Goal: Task Accomplishment & Management: Manage account settings

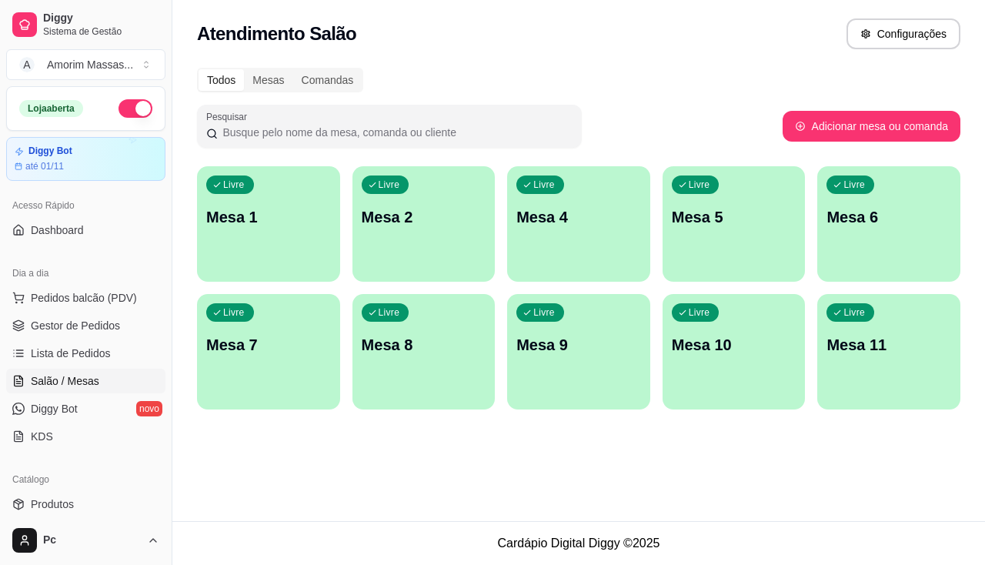
click at [597, 249] on div "Livre Mesa 4" at bounding box center [578, 214] width 143 height 97
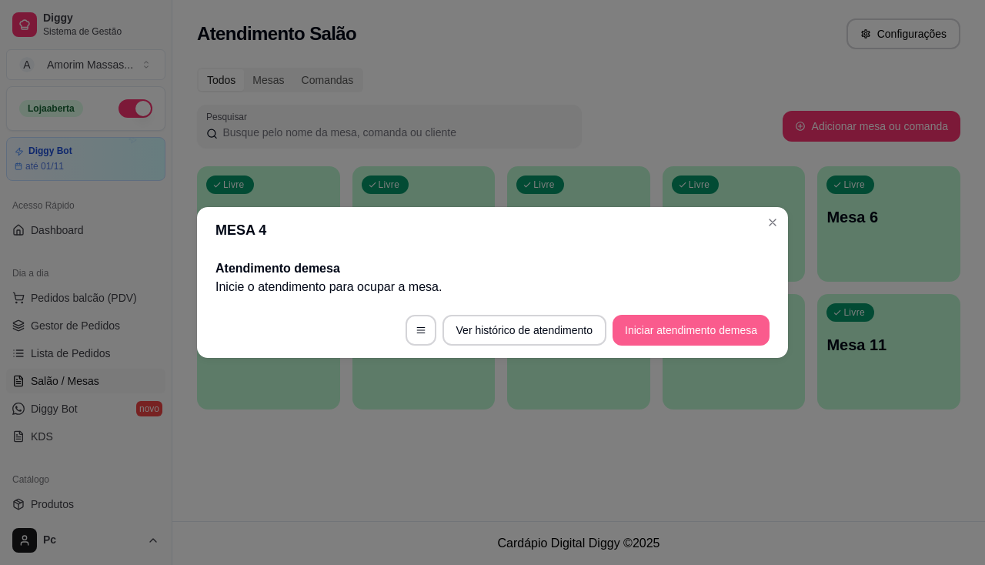
click at [735, 321] on button "Iniciar atendimento de mesa" at bounding box center [690, 330] width 157 height 31
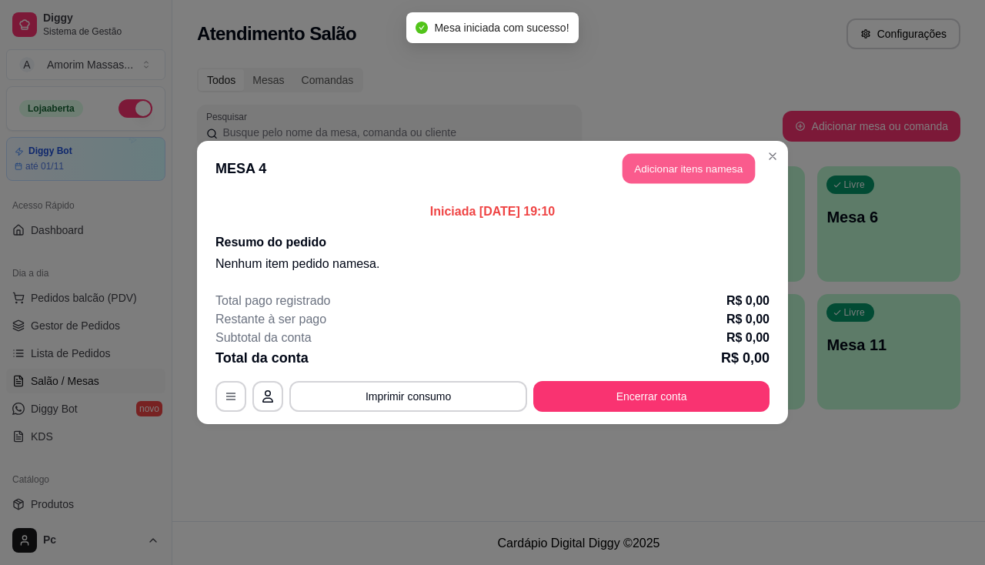
click at [647, 171] on button "Adicionar itens na mesa" at bounding box center [688, 169] width 132 height 30
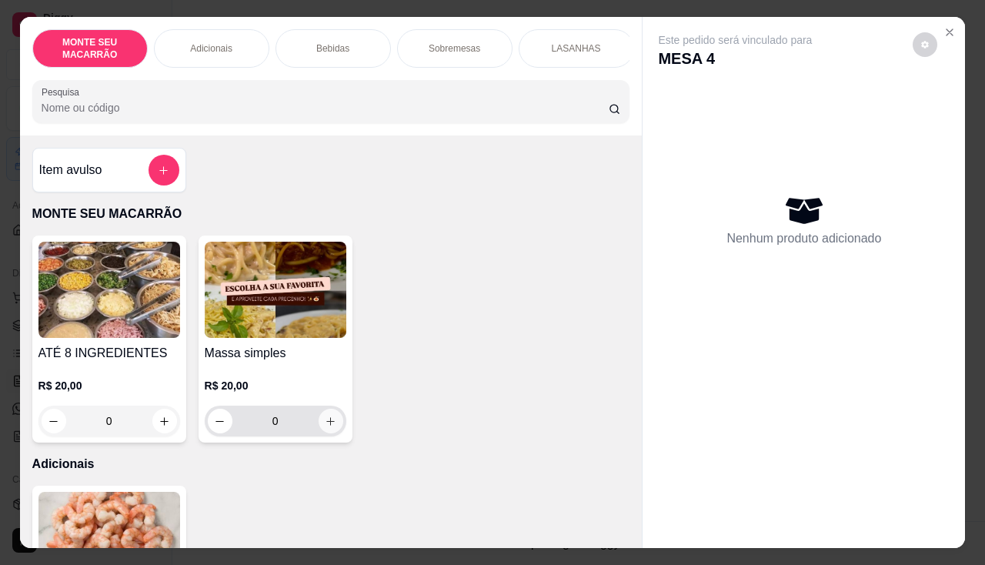
click at [326, 422] on icon "increase-product-quantity" at bounding box center [331, 421] width 12 height 12
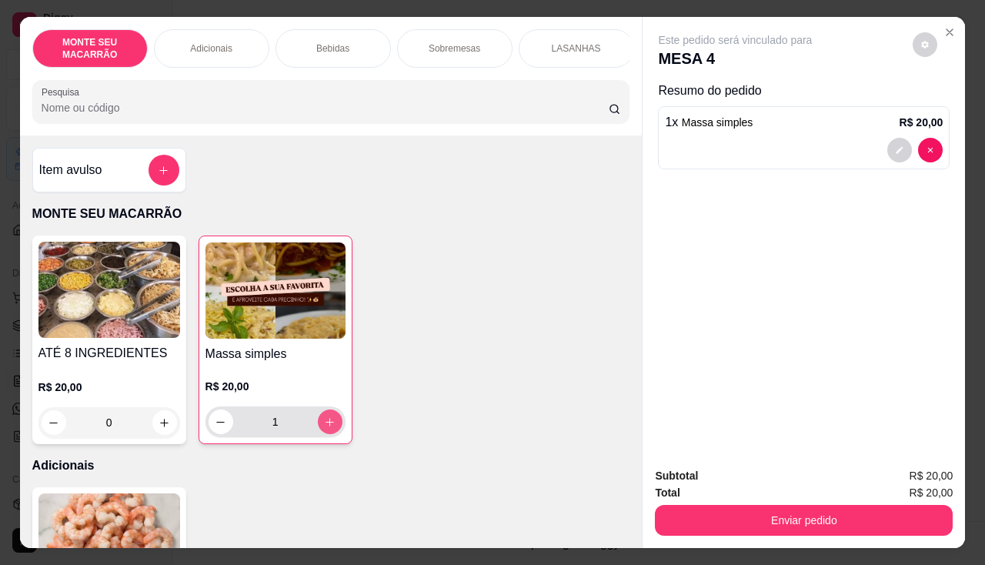
click at [326, 422] on icon "increase-product-quantity" at bounding box center [330, 422] width 12 height 12
type input "4"
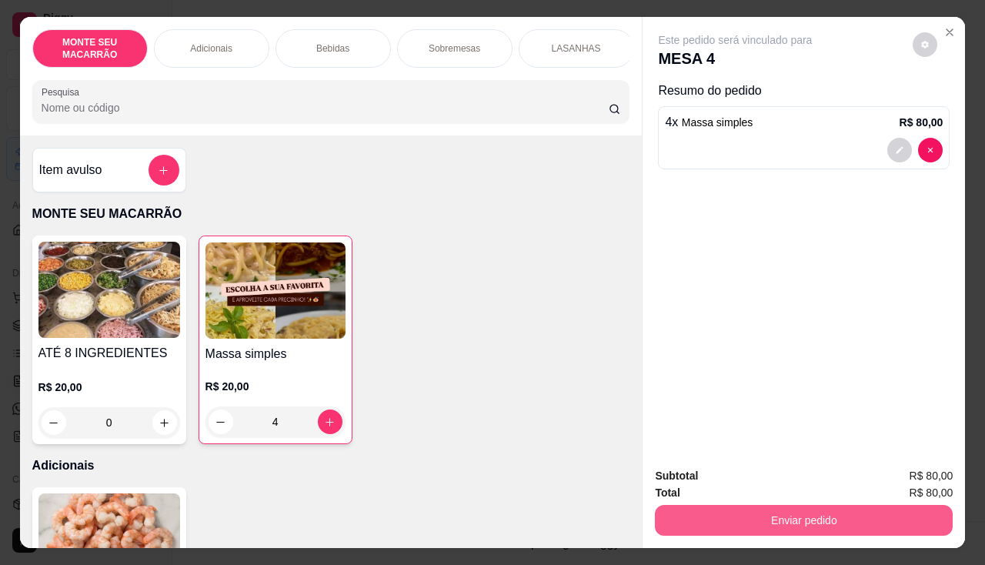
click at [708, 507] on button "Enviar pedido" at bounding box center [804, 520] width 298 height 31
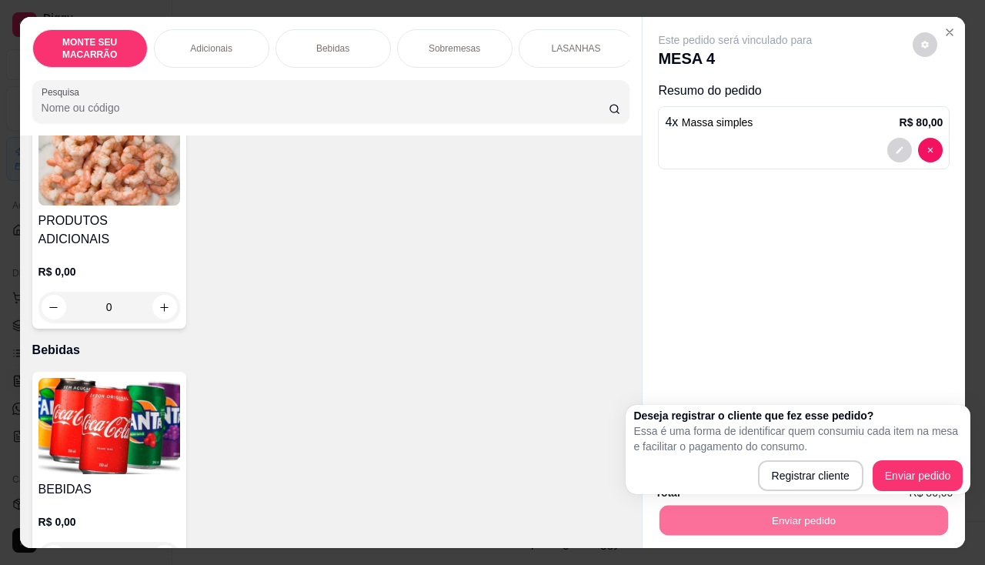
scroll to position [538, 0]
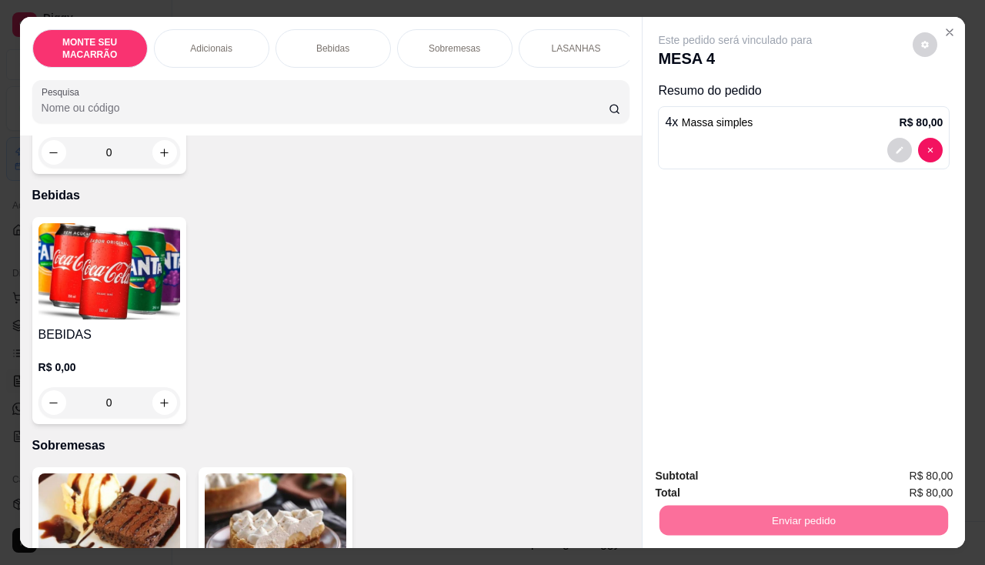
click at [112, 285] on img at bounding box center [109, 271] width 142 height 96
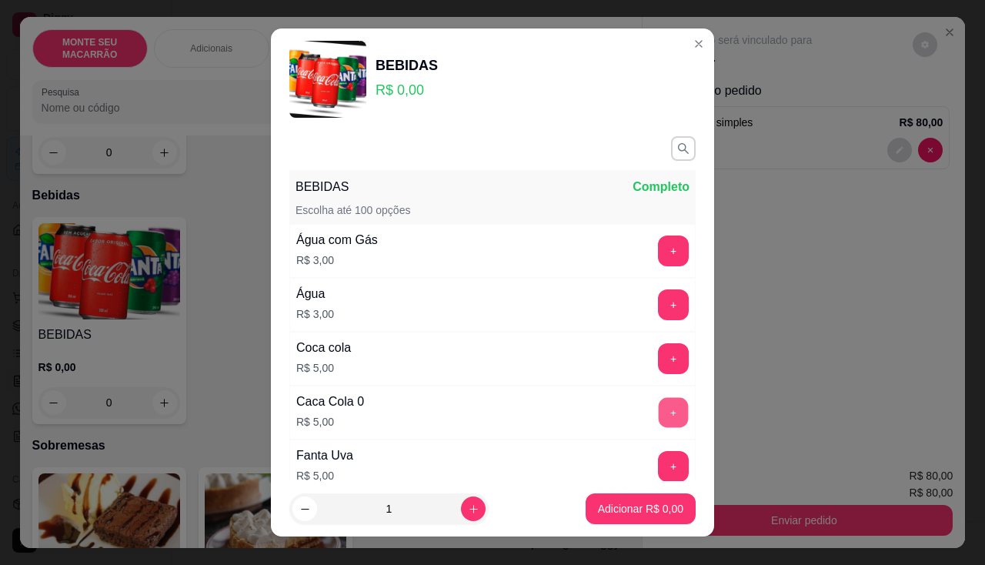
click at [658, 402] on button "+" at bounding box center [673, 412] width 30 height 30
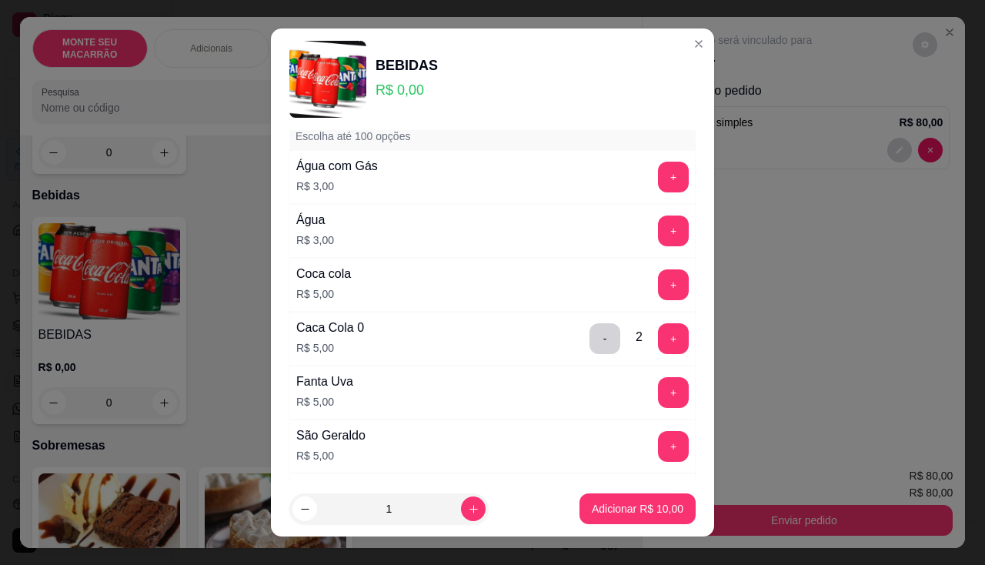
scroll to position [154, 0]
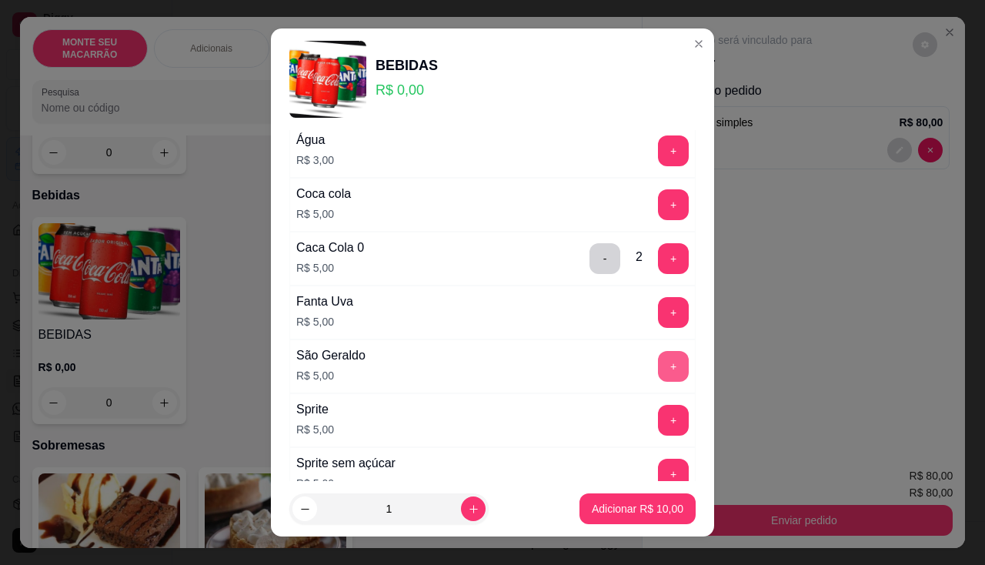
click at [658, 359] on button "+" at bounding box center [673, 366] width 31 height 31
click at [619, 505] on p "Adicionar R$ 15,00" at bounding box center [638, 508] width 92 height 15
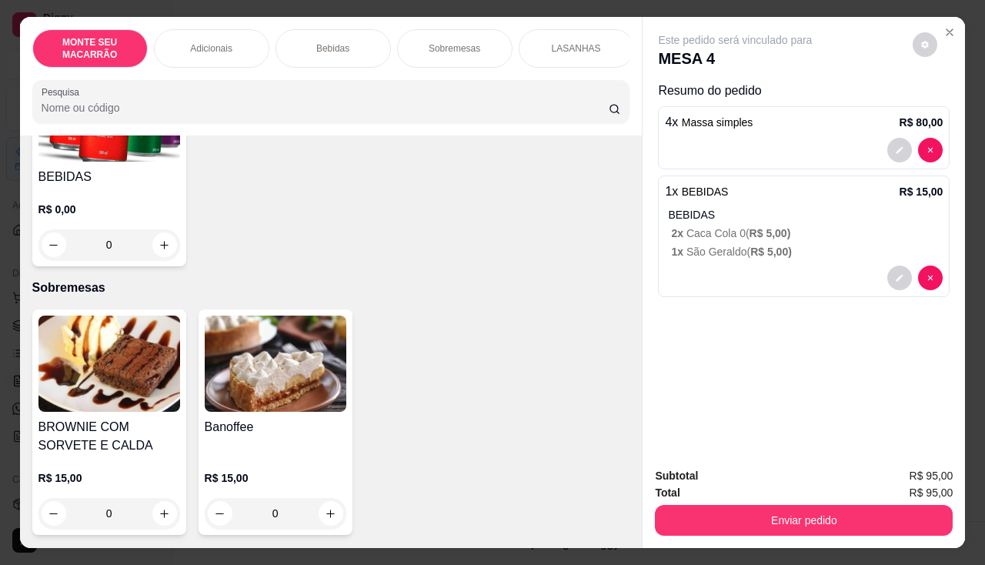
scroll to position [846, 0]
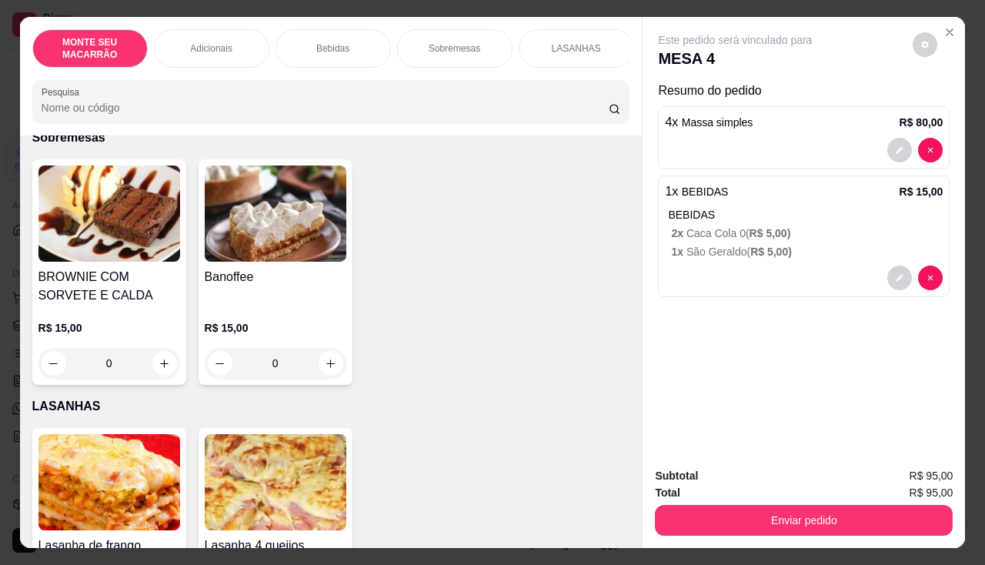
click at [271, 165] on img at bounding box center [276, 213] width 142 height 96
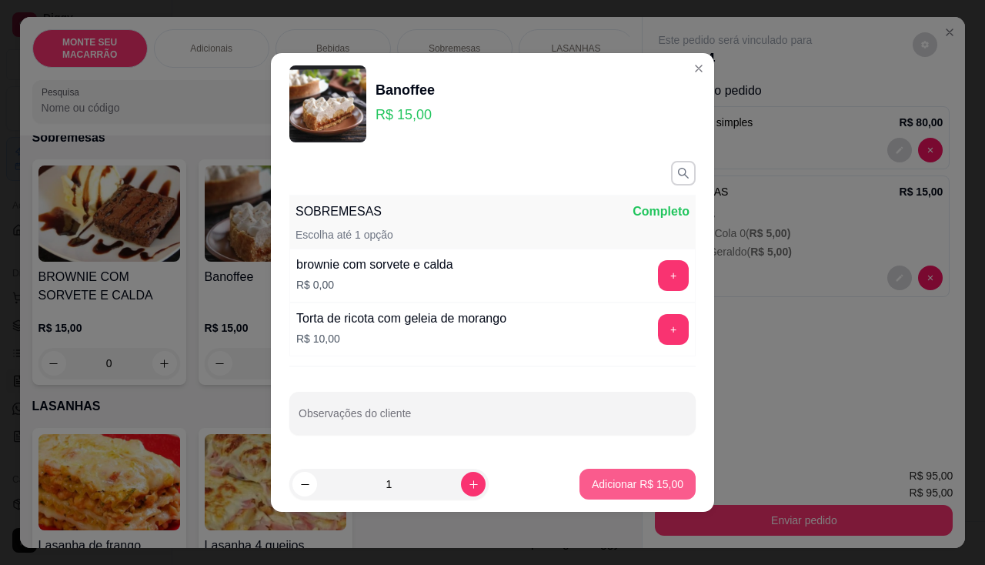
click at [610, 482] on p "Adicionar R$ 15,00" at bounding box center [638, 483] width 92 height 15
type input "1"
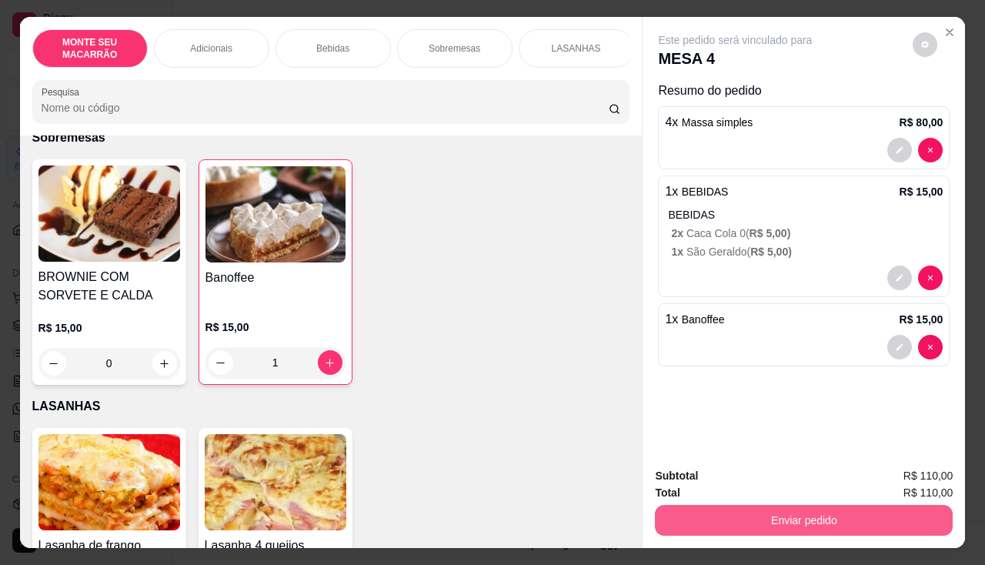
click at [831, 525] on button "Enviar pedido" at bounding box center [804, 520] width 298 height 31
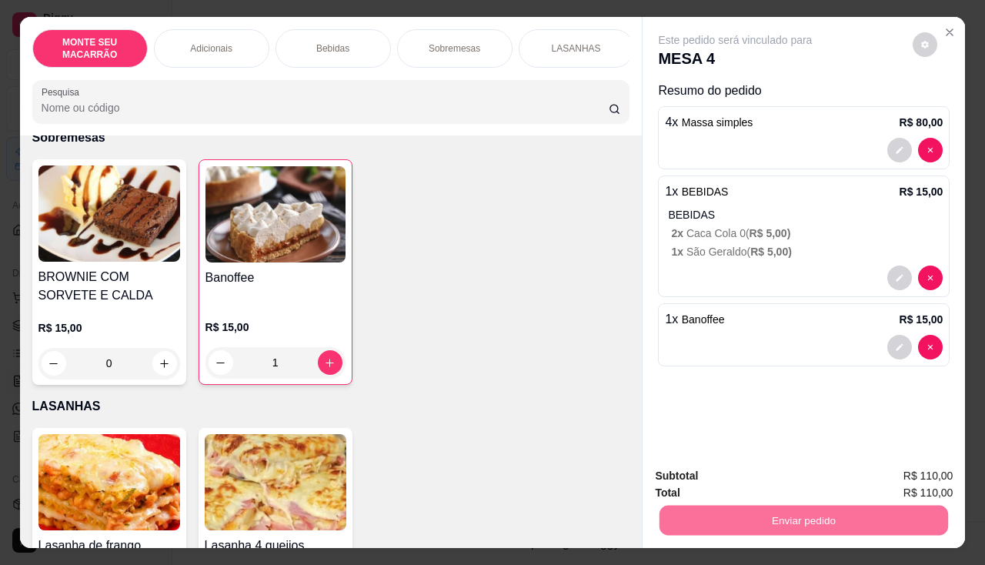
click at [930, 470] on button "Enviar pedido" at bounding box center [912, 476] width 87 height 29
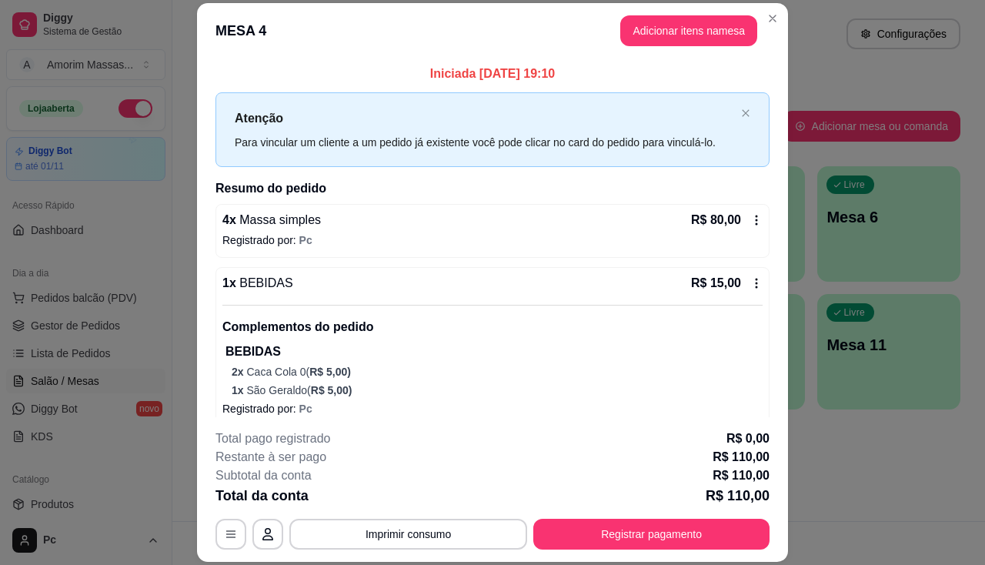
click at [709, 286] on p "R$ 15,00" at bounding box center [716, 283] width 50 height 18
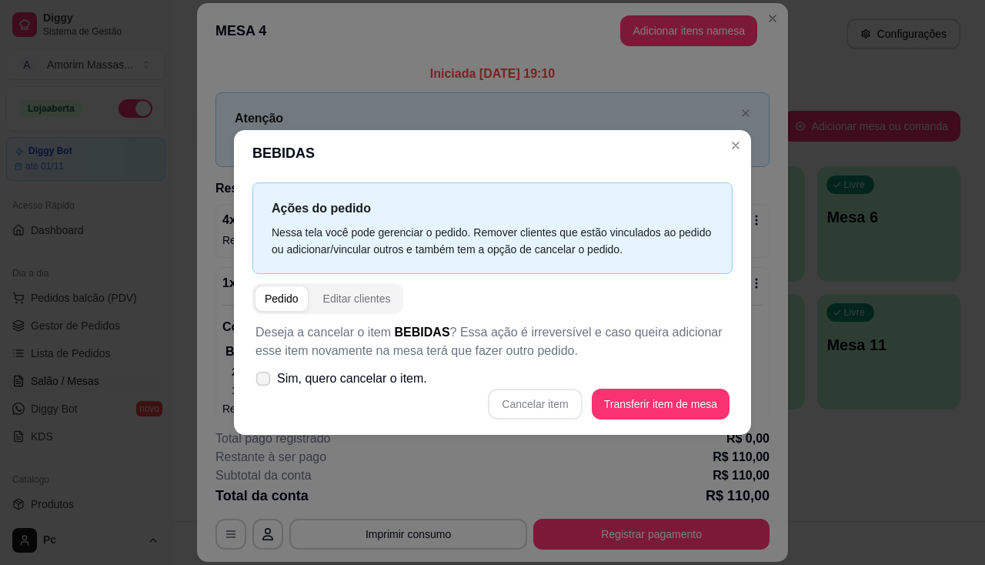
click at [265, 378] on icon at bounding box center [263, 378] width 12 height 8
click at [265, 382] on input "Sim, quero cancelar o item." at bounding box center [260, 387] width 10 height 10
checkbox input "true"
click at [544, 403] on button "Cancelar item" at bounding box center [535, 403] width 94 height 31
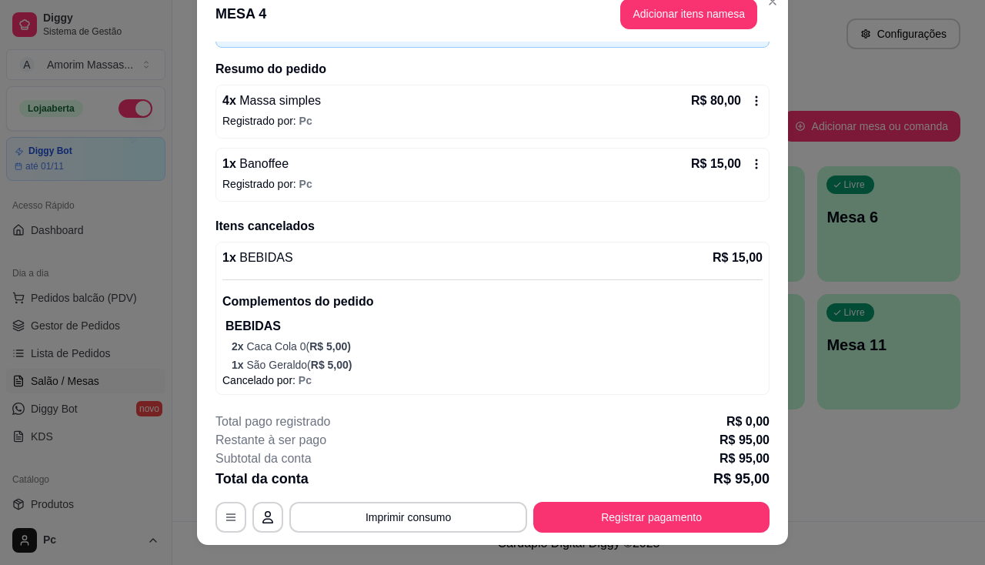
scroll to position [46, 0]
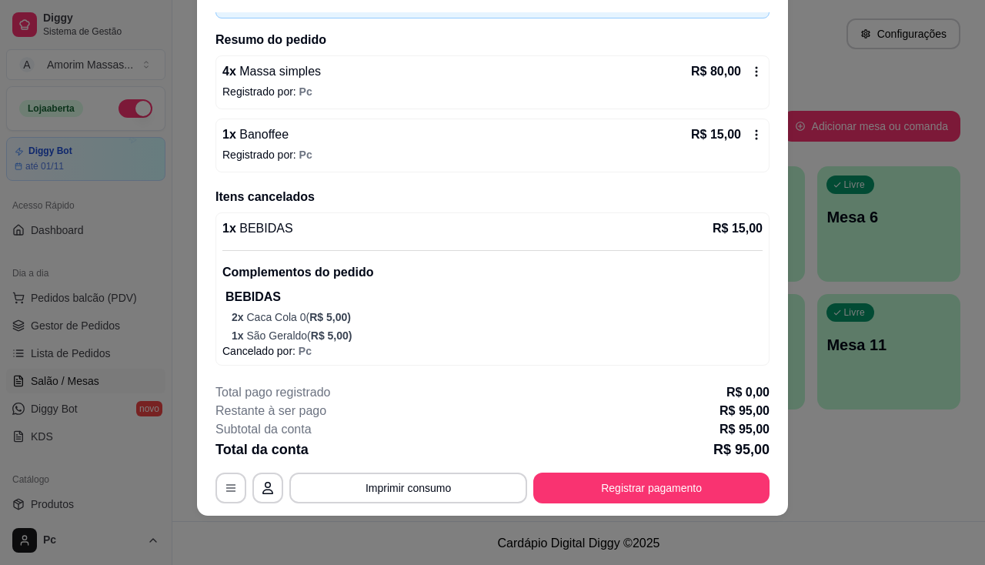
click at [335, 320] on span "R$ 5,00 )" at bounding box center [330, 317] width 42 height 12
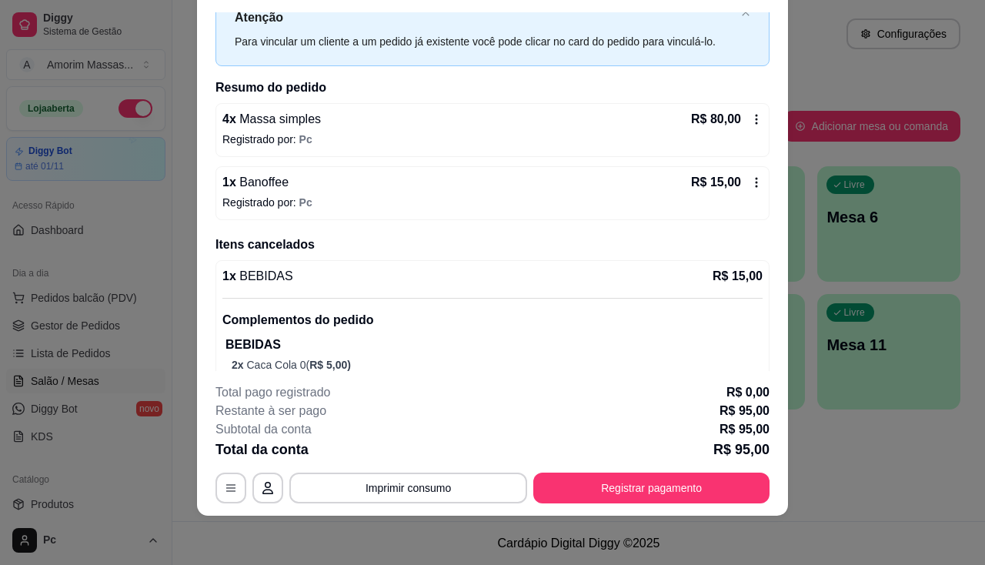
scroll to position [102, 0]
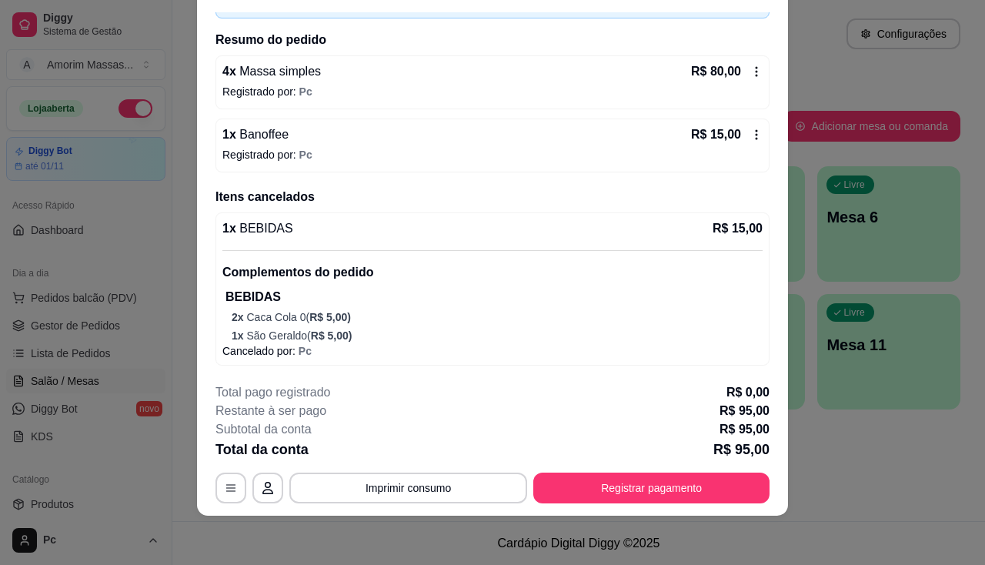
click at [316, 329] on span "R$ 5,00 )" at bounding box center [332, 335] width 42 height 12
drag, startPoint x: 280, startPoint y: 326, endPoint x: 680, endPoint y: 332, distance: 400.0
click at [680, 332] on p "1 x São Geraldo ( R$ 5,00 )" at bounding box center [497, 335] width 531 height 15
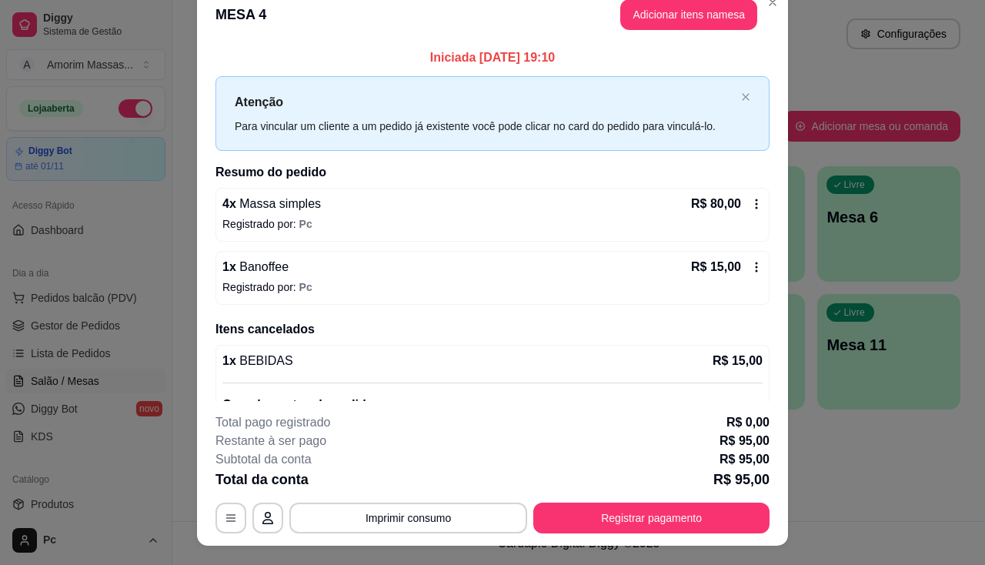
scroll to position [0, 0]
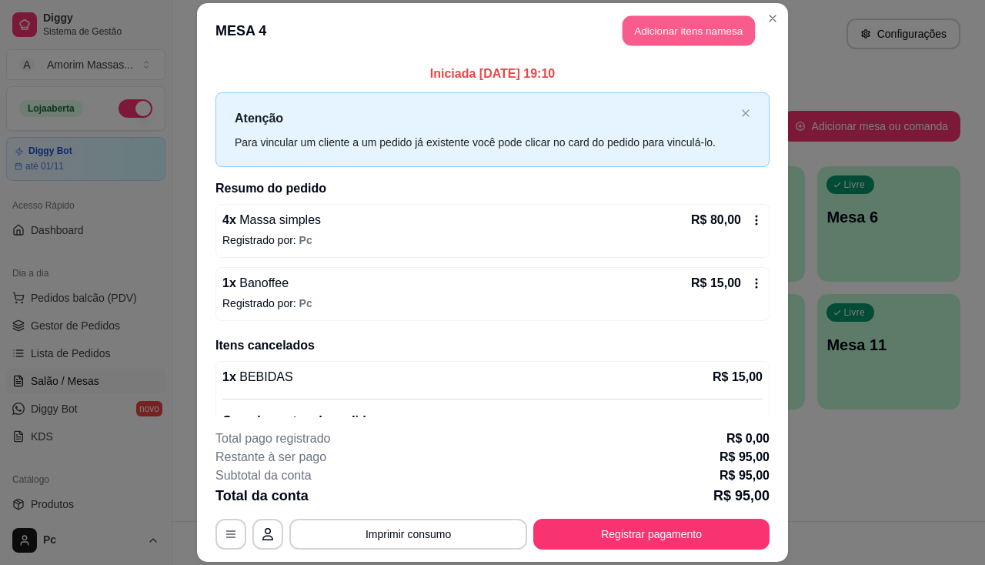
click at [685, 32] on button "Adicionar itens na mesa" at bounding box center [688, 30] width 132 height 30
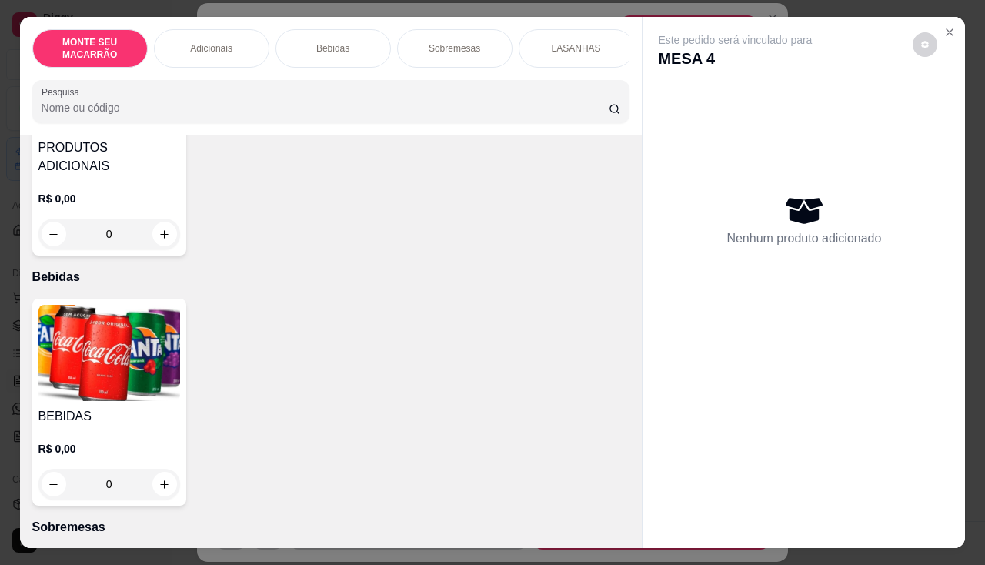
scroll to position [462, 0]
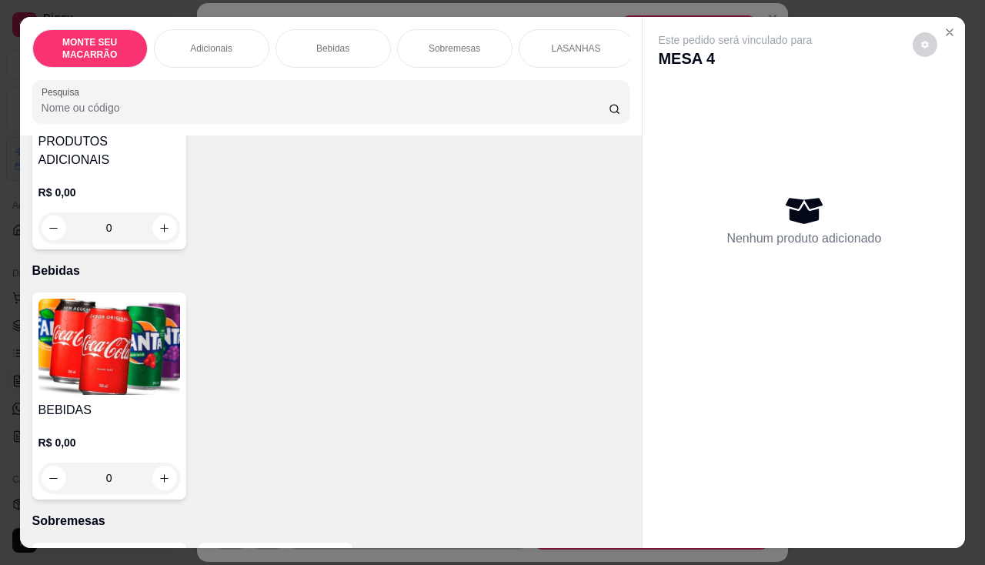
click at [62, 320] on img at bounding box center [109, 346] width 142 height 96
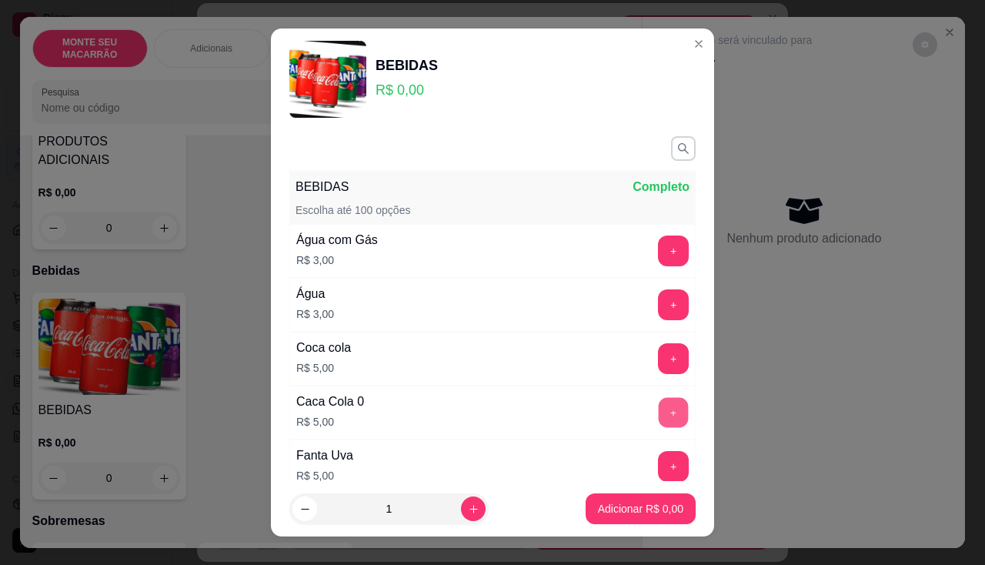
click at [658, 404] on button "+" at bounding box center [673, 412] width 30 height 30
click at [658, 404] on button "+" at bounding box center [673, 412] width 31 height 31
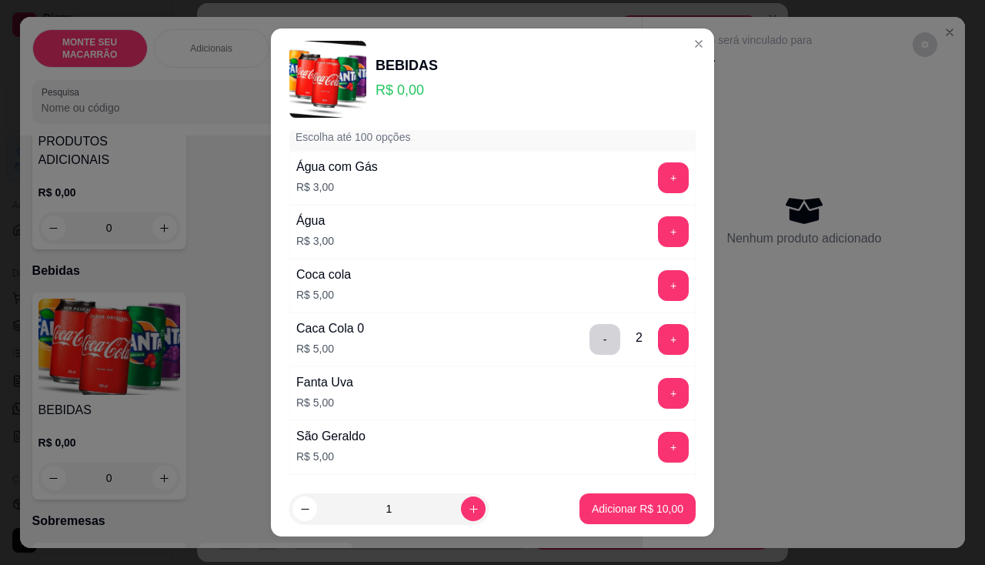
scroll to position [154, 0]
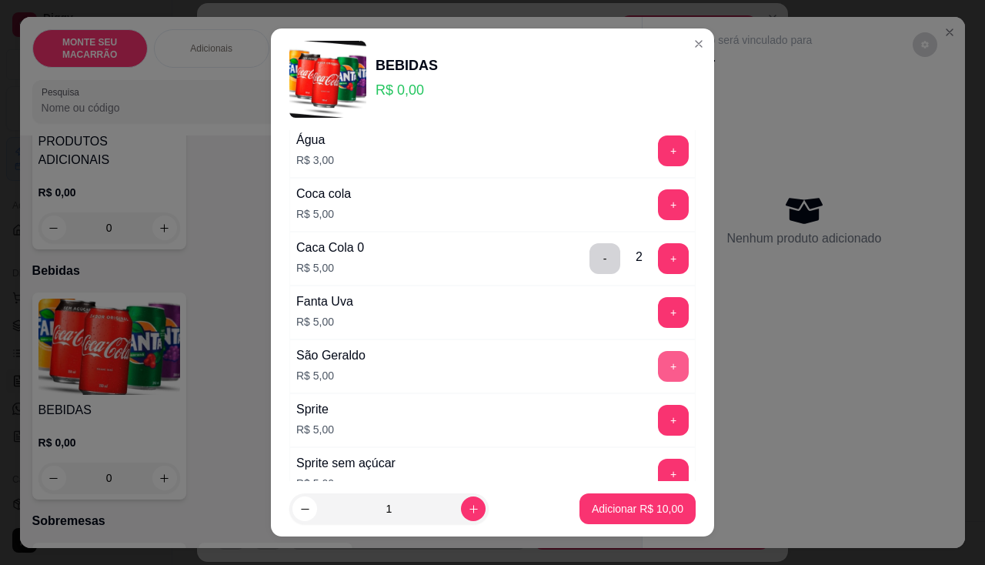
click at [658, 366] on button "+" at bounding box center [673, 366] width 31 height 31
click at [605, 512] on p "Adicionar R$ 15,00" at bounding box center [638, 508] width 92 height 15
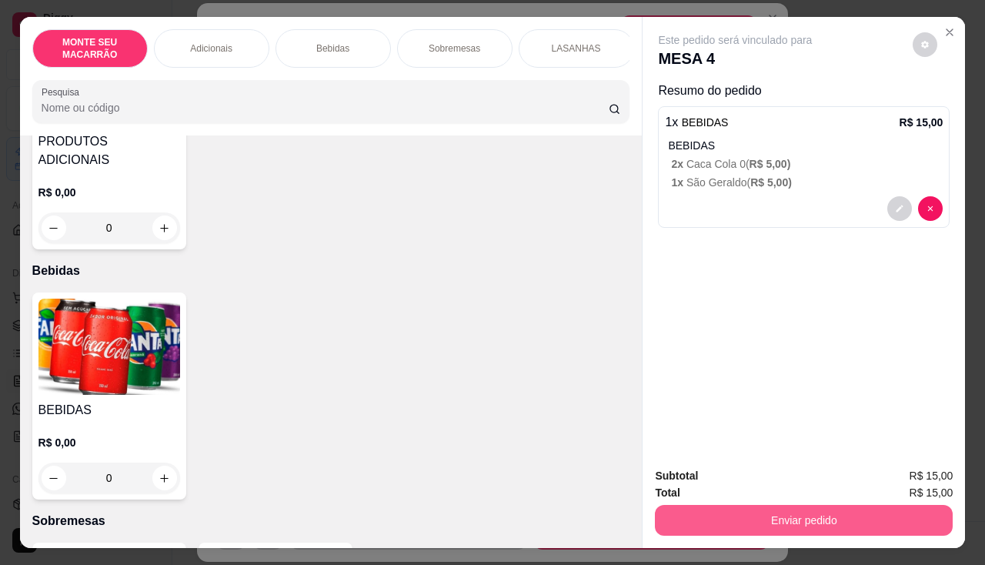
click at [743, 520] on button "Enviar pedido" at bounding box center [804, 520] width 298 height 31
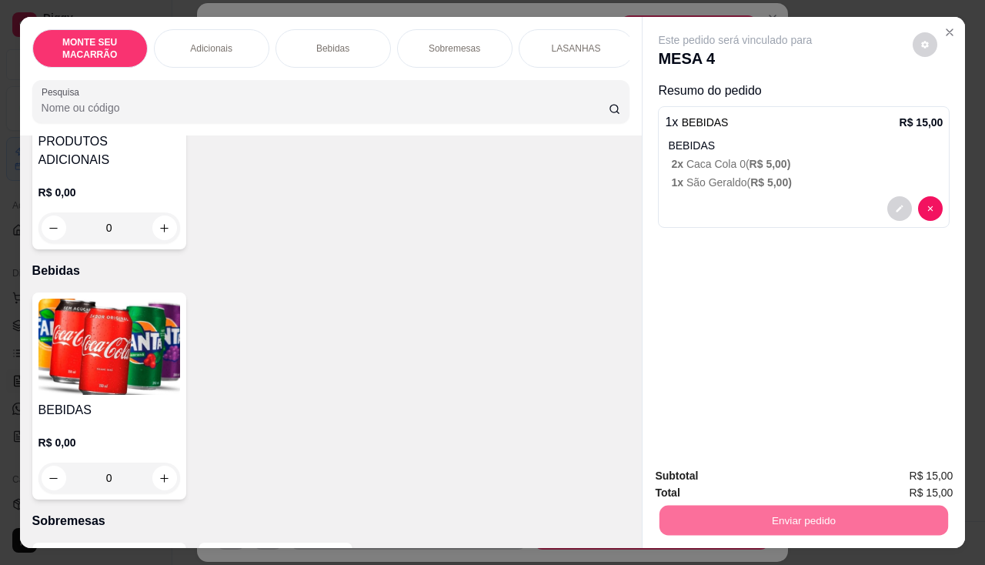
click at [905, 475] on button "Enviar pedido" at bounding box center [913, 476] width 85 height 28
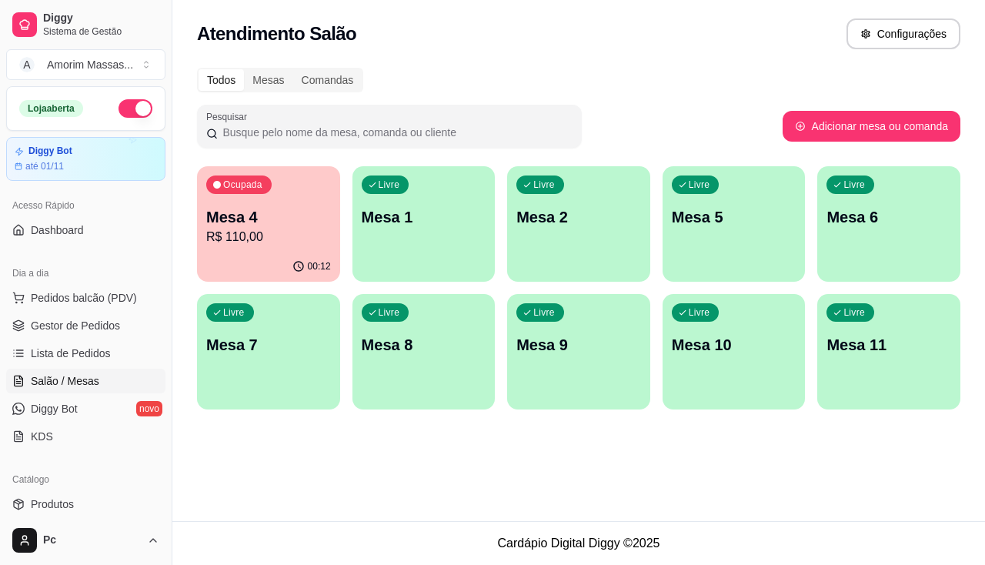
click at [968, 358] on div "Todos Mesas Comandas Pesquisar Adicionar mesa ou comanda Ocupada Mesa 4 R$ 110,…" at bounding box center [578, 242] width 812 height 369
click at [266, 238] on p "R$ 110,00" at bounding box center [268, 237] width 125 height 18
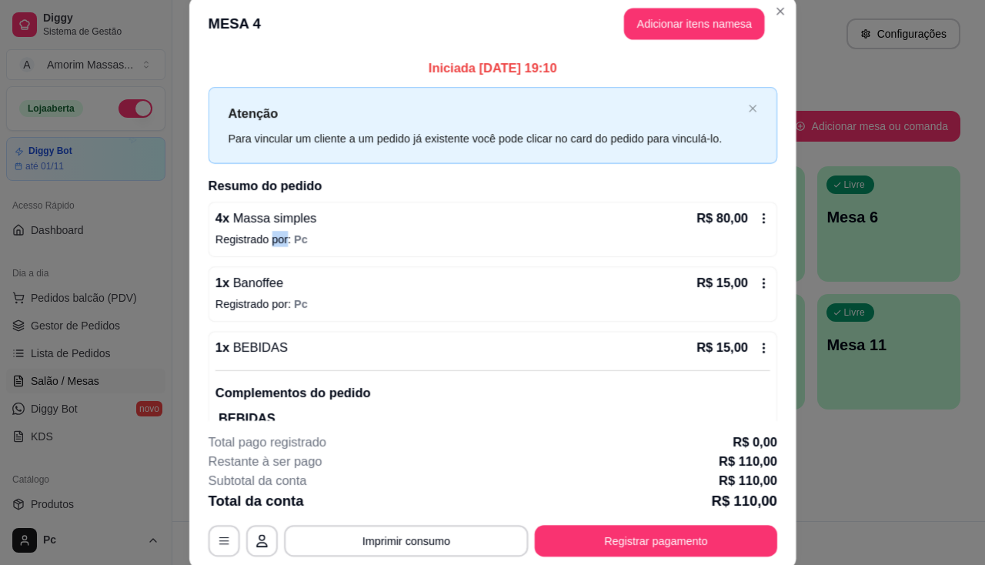
click at [266, 238] on p "Registrado por: Pc" at bounding box center [492, 239] width 555 height 16
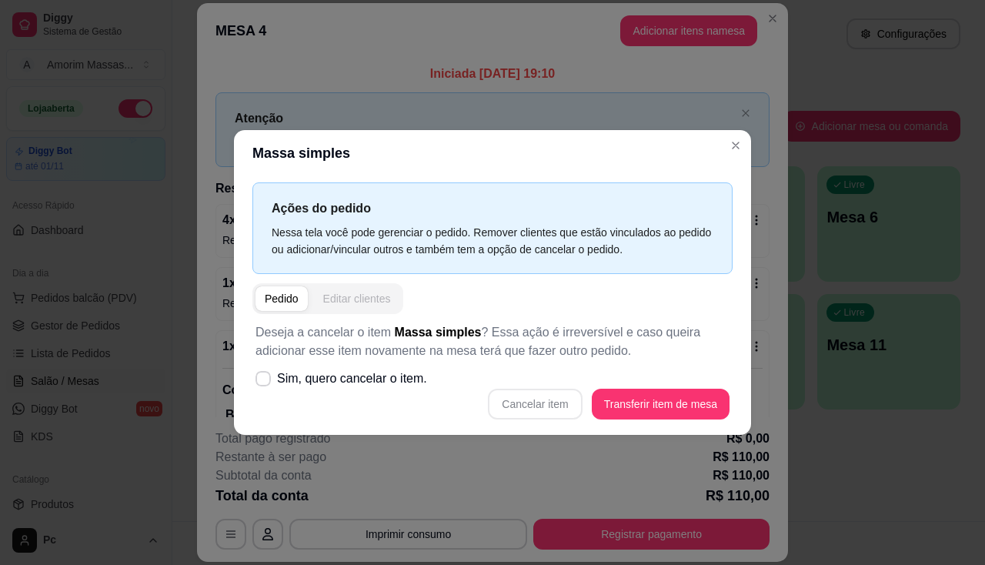
click at [373, 300] on div "Editar clientes" at bounding box center [357, 298] width 68 height 15
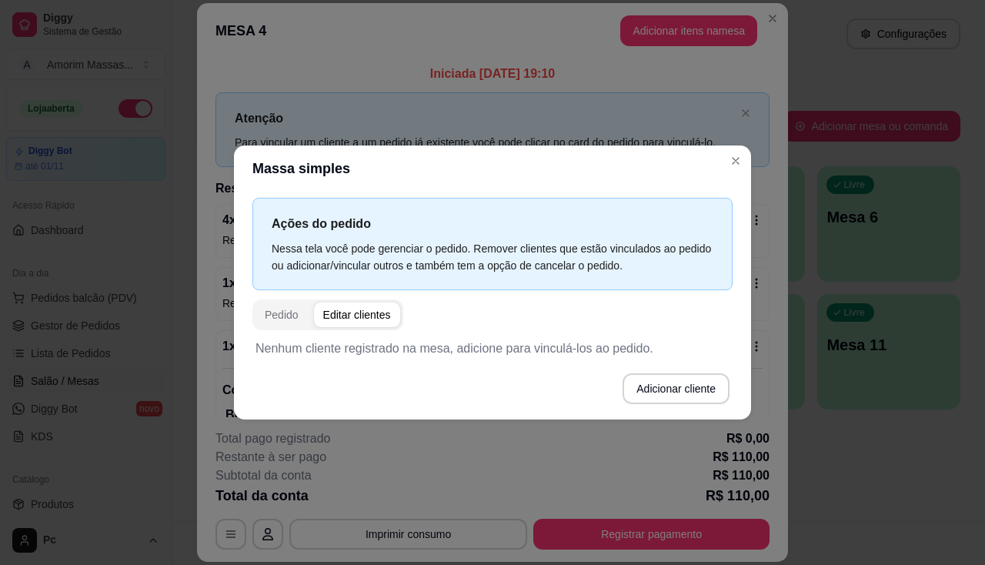
click at [347, 305] on span "button" at bounding box center [357, 314] width 86 height 25
click at [347, 313] on div "Editar clientes" at bounding box center [357, 314] width 68 height 15
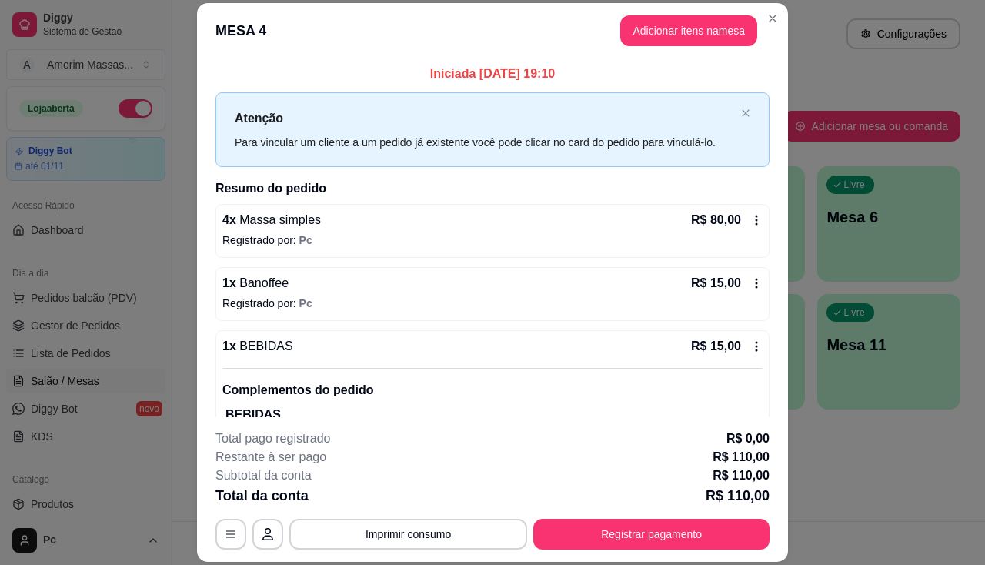
click at [377, 229] on div "4 x Massa simples R$ 80,00 Registrado por: Pc" at bounding box center [492, 231] width 554 height 54
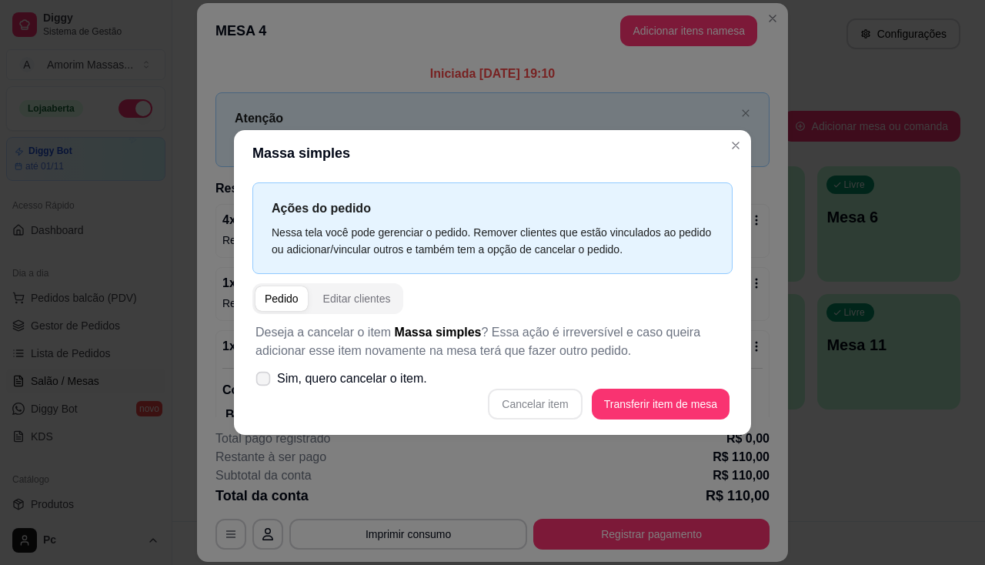
click at [268, 378] on icon at bounding box center [263, 378] width 12 height 8
click at [265, 382] on input "Sim, quero cancelar o item." at bounding box center [260, 387] width 10 height 10
checkbox input "true"
click at [330, 301] on div "Editar clientes" at bounding box center [357, 298] width 68 height 15
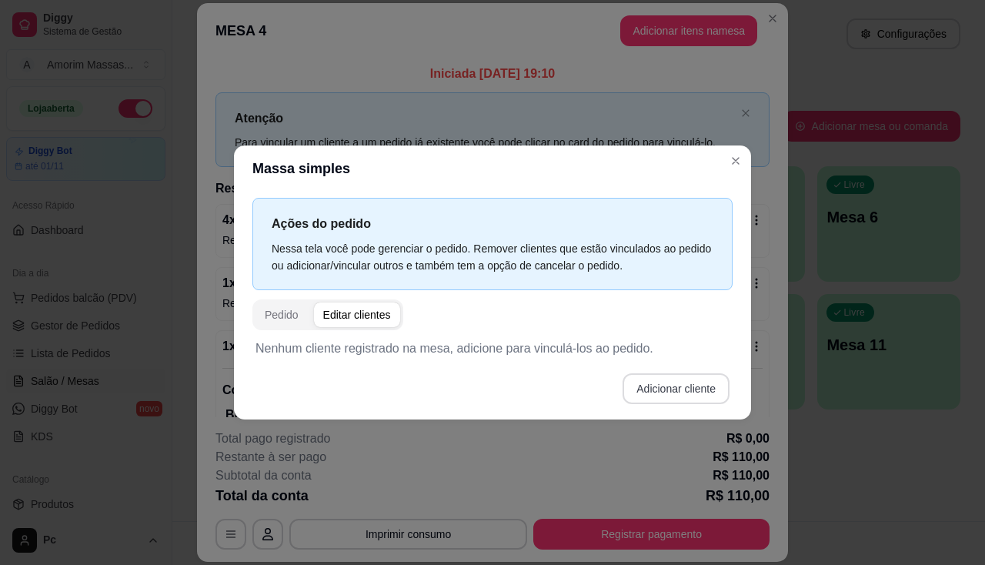
click at [698, 396] on button "Adicionar cliente" at bounding box center [675, 388] width 107 height 31
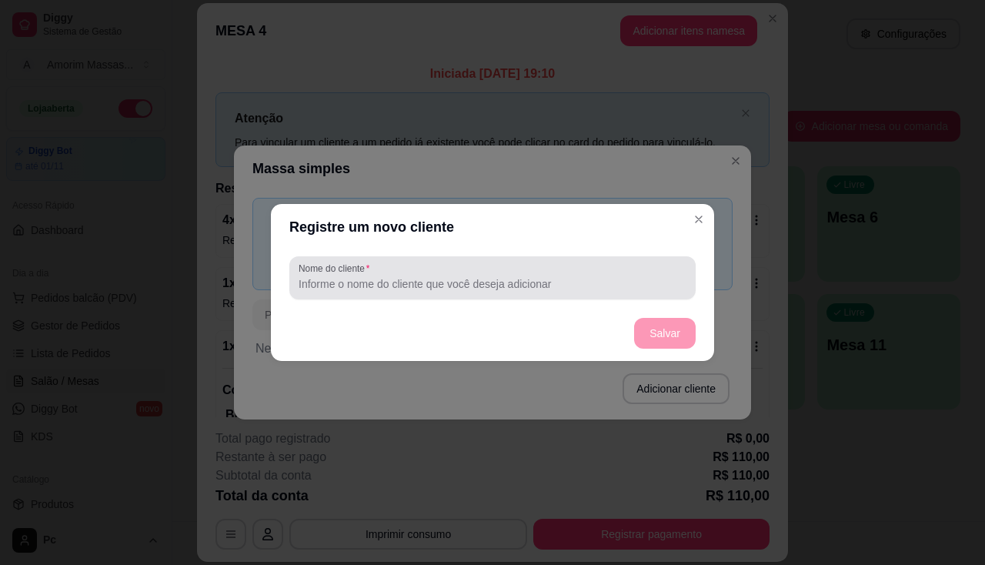
click at [392, 283] on input "Nome do cliente" at bounding box center [492, 283] width 388 height 15
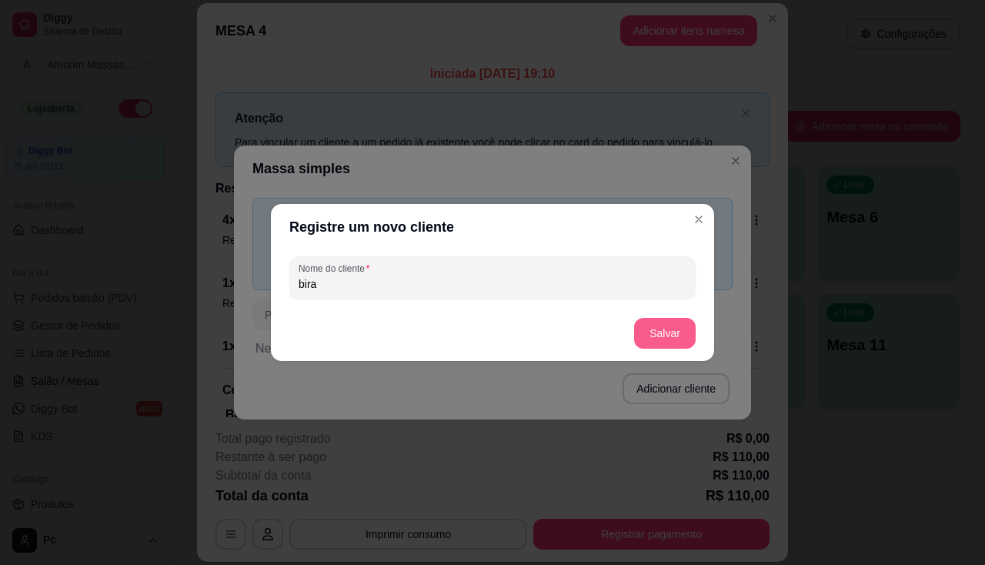
type input "bira"
click at [655, 325] on button "Salvar" at bounding box center [665, 333] width 62 height 31
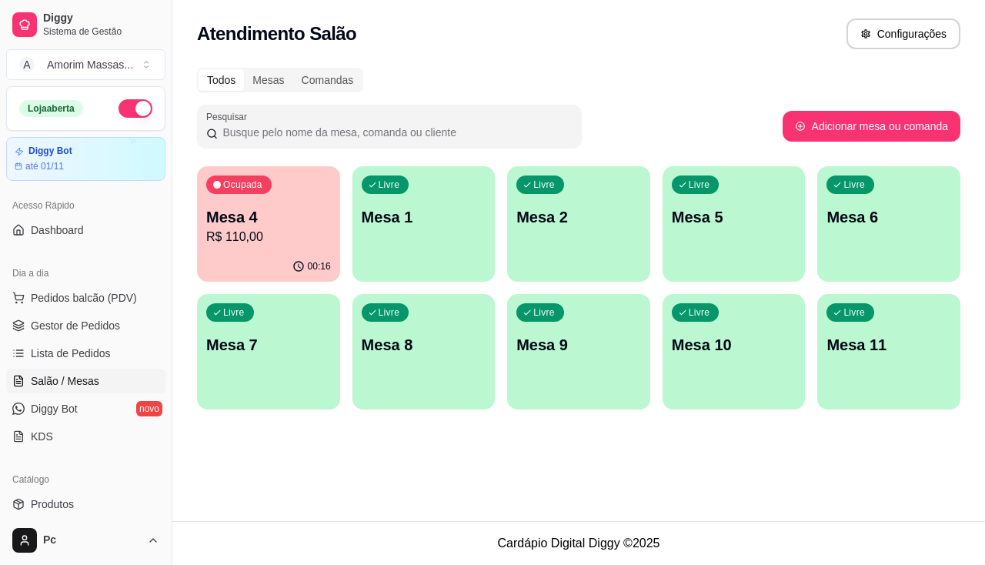
click at [256, 244] on p "R$ 110,00" at bounding box center [268, 237] width 125 height 18
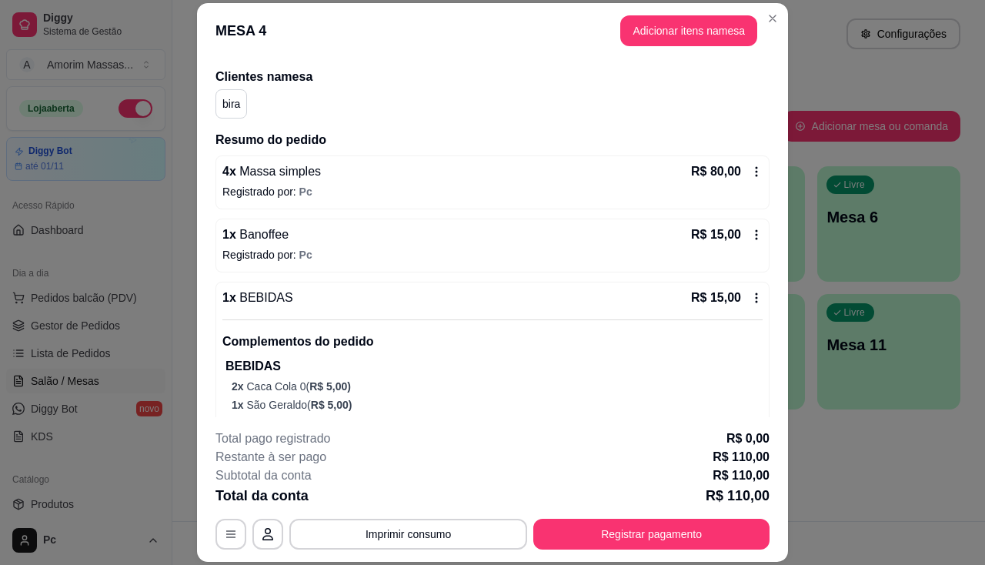
scroll to position [0, 0]
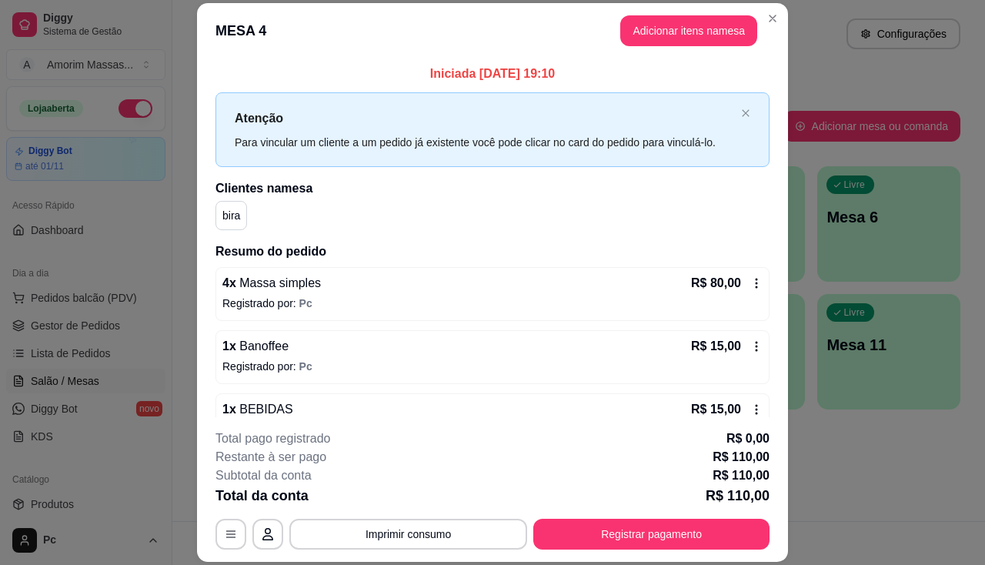
click at [658, 275] on div "4 x Massa simples R$ 80,00" at bounding box center [492, 283] width 540 height 18
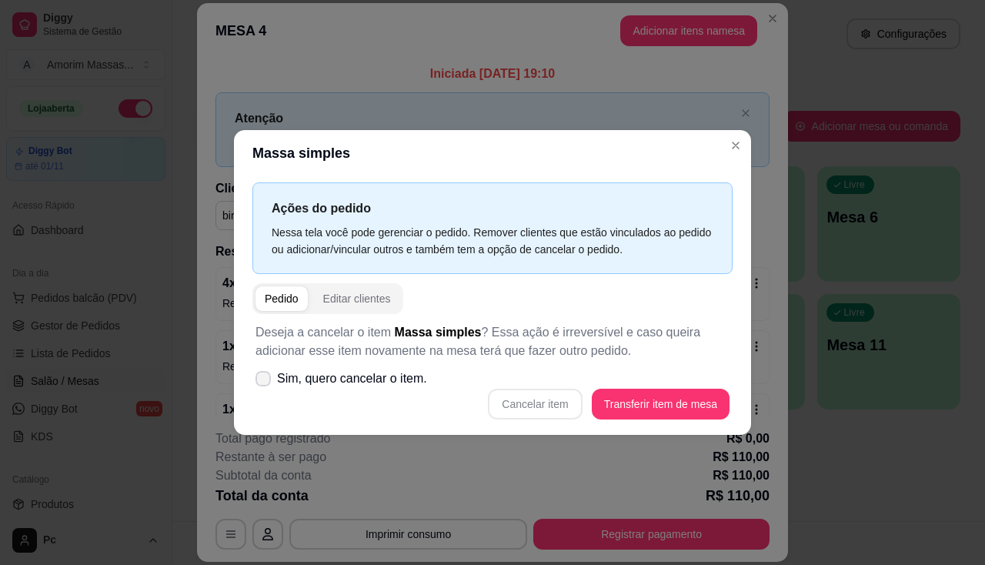
click at [268, 385] on span at bounding box center [262, 378] width 15 height 15
click at [265, 385] on input "Sim, quero cancelar o item." at bounding box center [260, 387] width 10 height 10
checkbox input "true"
click at [517, 405] on button "Cancelar item" at bounding box center [535, 404] width 92 height 30
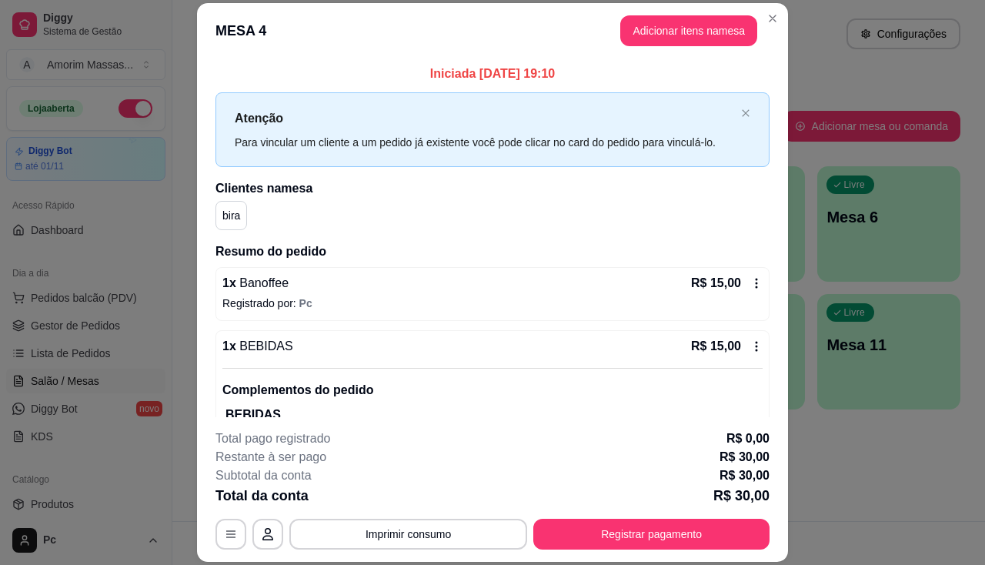
click at [670, 275] on div "1 x Banoffee R$ 15,00" at bounding box center [492, 283] width 540 height 18
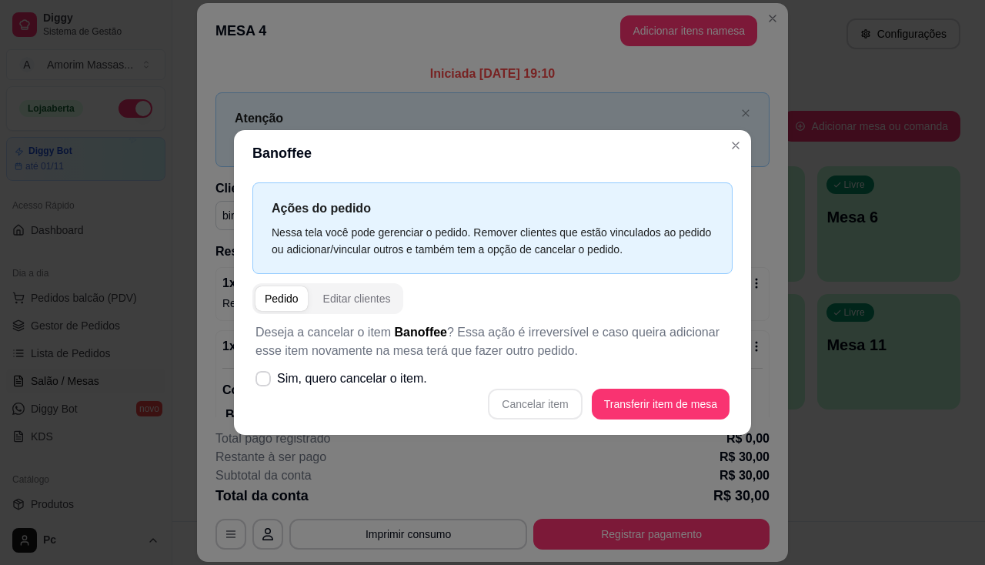
drag, startPoint x: 565, startPoint y: 401, endPoint x: 280, endPoint y: 393, distance: 284.7
click at [555, 399] on div "Cancelar item Transferir item de mesa" at bounding box center [492, 403] width 474 height 31
click at [258, 384] on span at bounding box center [263, 379] width 15 height 15
click at [258, 384] on input "Sim, quero cancelar o item." at bounding box center [260, 387] width 10 height 10
checkbox input "true"
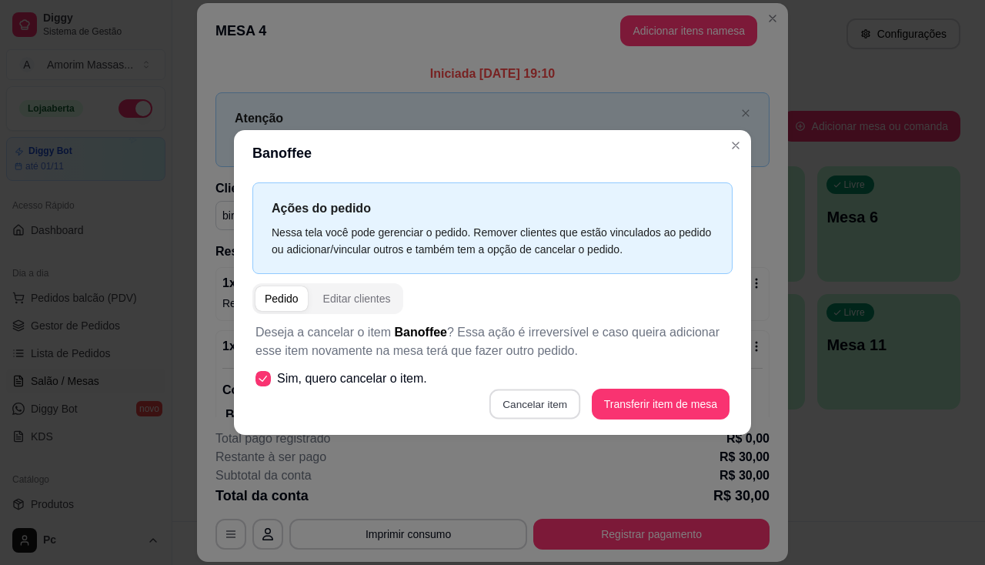
click at [544, 408] on button "Cancelar item" at bounding box center [535, 404] width 92 height 30
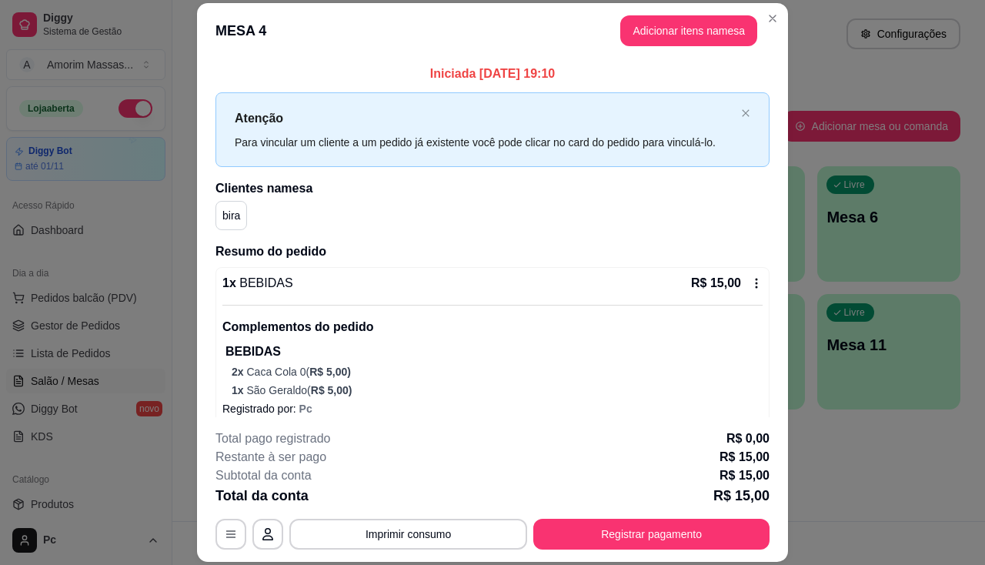
click at [385, 265] on div "Iniciada [DATE] 19:10 Atenção Para vincular um cliente a um pedido já existente…" at bounding box center [492, 399] width 554 height 668
click at [672, 275] on div "1 x BEBIDAS R$ 15,00" at bounding box center [492, 283] width 540 height 18
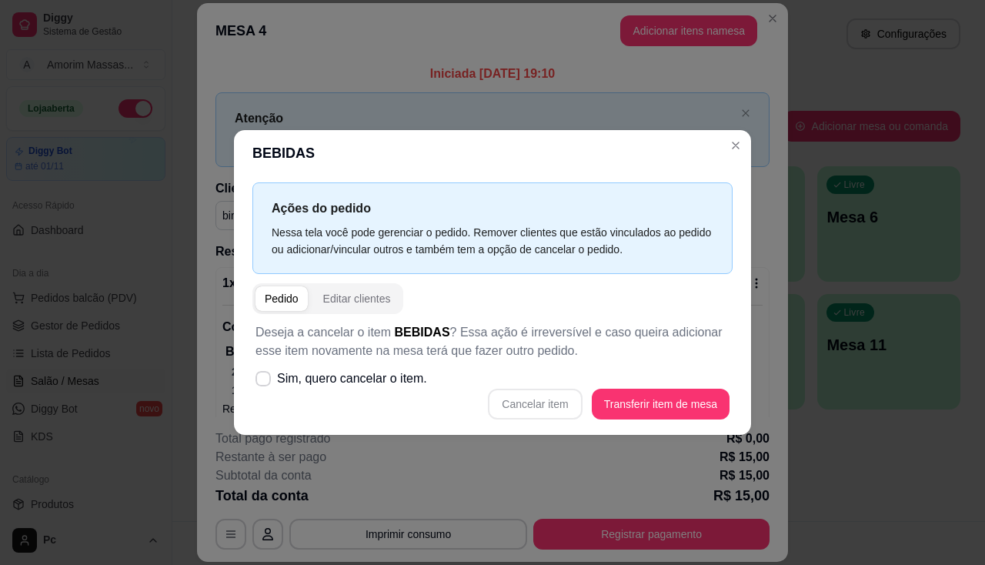
click at [532, 401] on div "Cancelar item Transferir item de mesa" at bounding box center [492, 403] width 474 height 31
click at [268, 388] on label "Sim, quero cancelar o item." at bounding box center [341, 378] width 184 height 31
click at [265, 388] on input "Sim, quero cancelar o item." at bounding box center [260, 387] width 10 height 10
checkbox input "true"
click at [517, 398] on button "Cancelar item" at bounding box center [535, 403] width 94 height 31
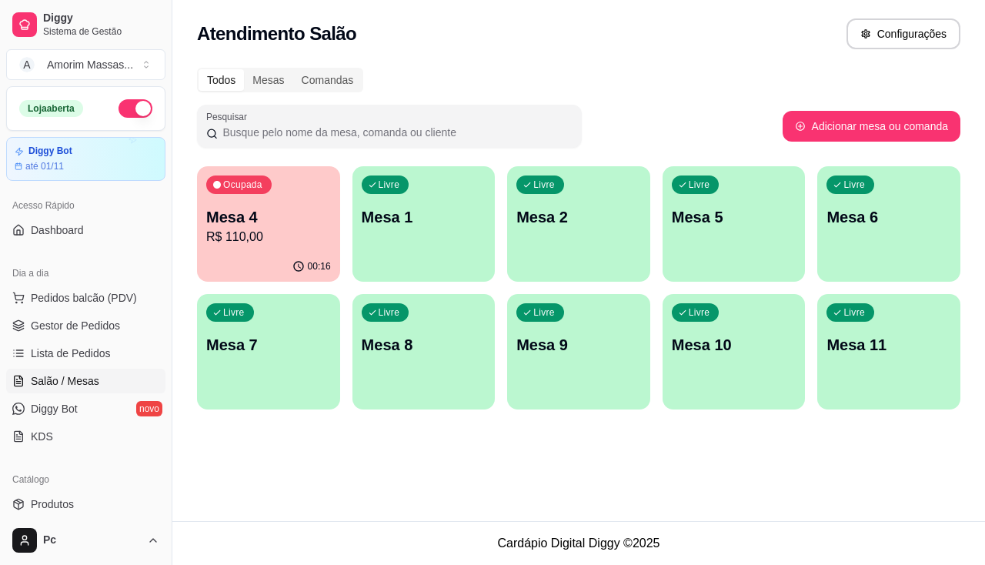
click at [246, 224] on p "Mesa 4" at bounding box center [268, 217] width 125 height 22
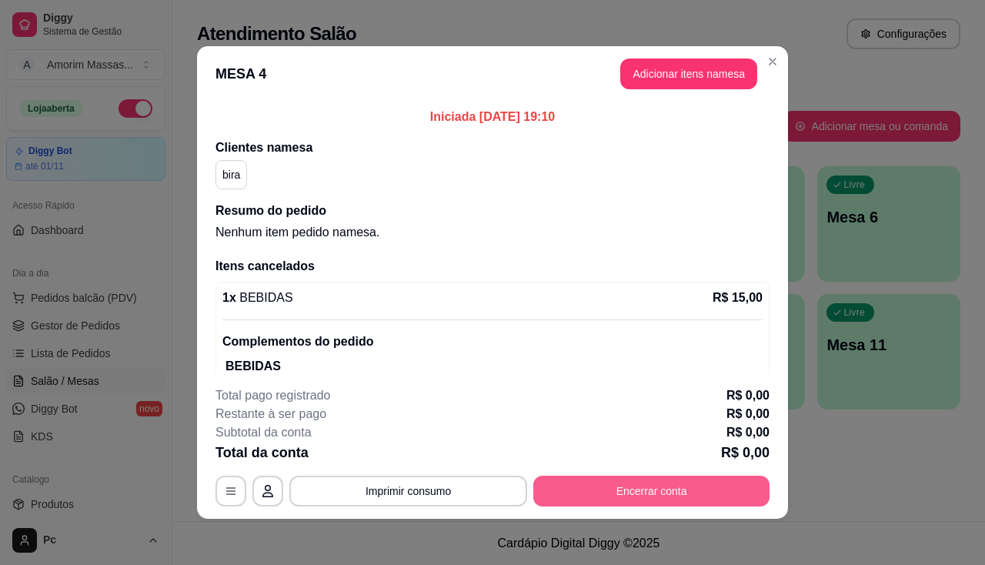
click at [603, 488] on button "Encerrar conta" at bounding box center [651, 490] width 236 height 31
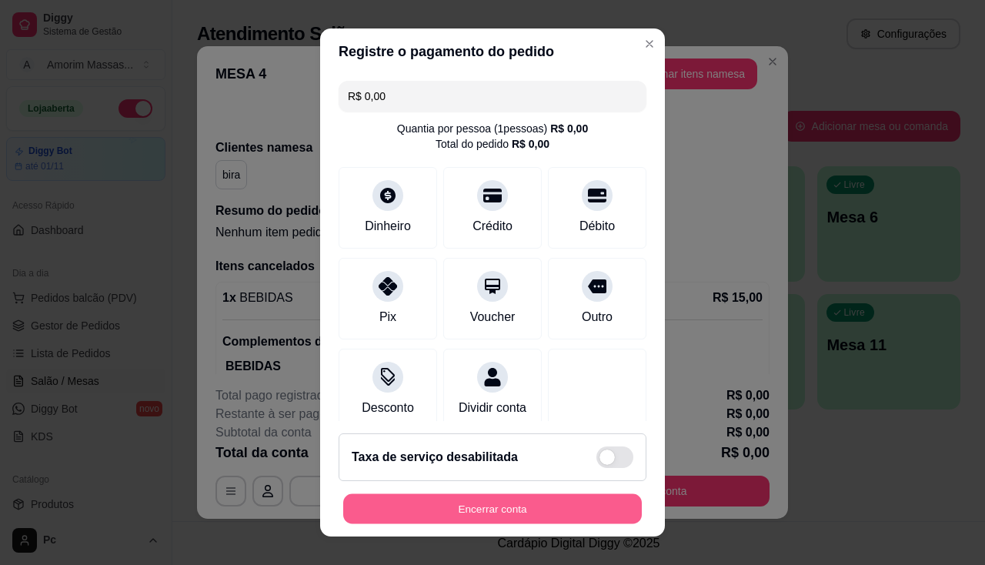
click at [490, 505] on button "Encerrar conta" at bounding box center [492, 509] width 298 height 30
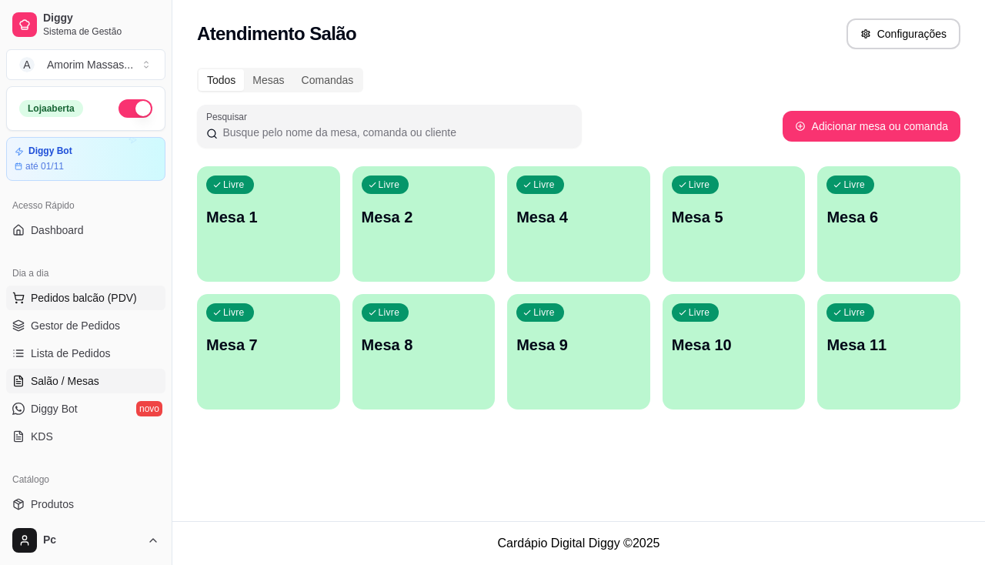
click at [75, 301] on span "Pedidos balcão (PDV)" at bounding box center [84, 297] width 106 height 15
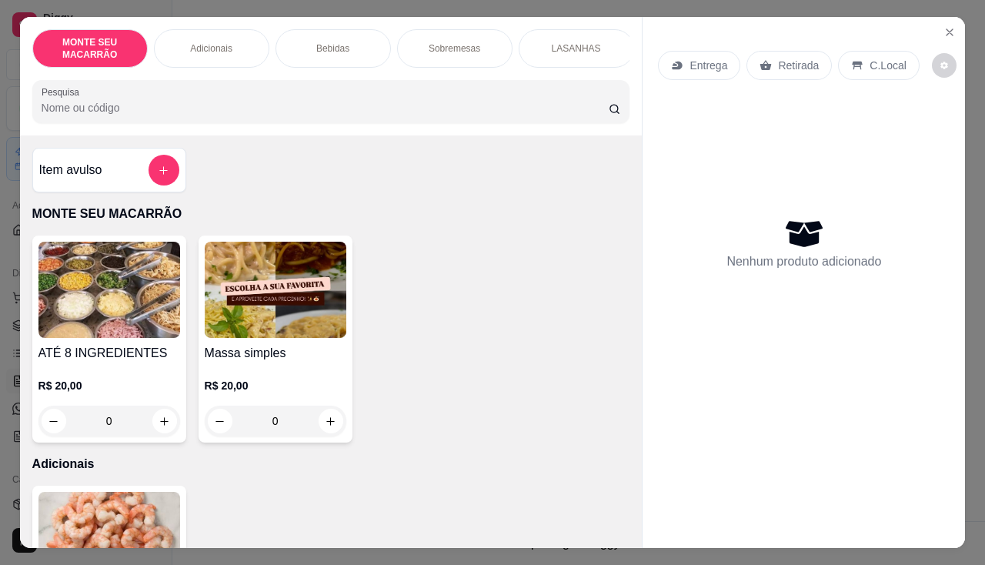
click at [268, 307] on img at bounding box center [276, 290] width 142 height 96
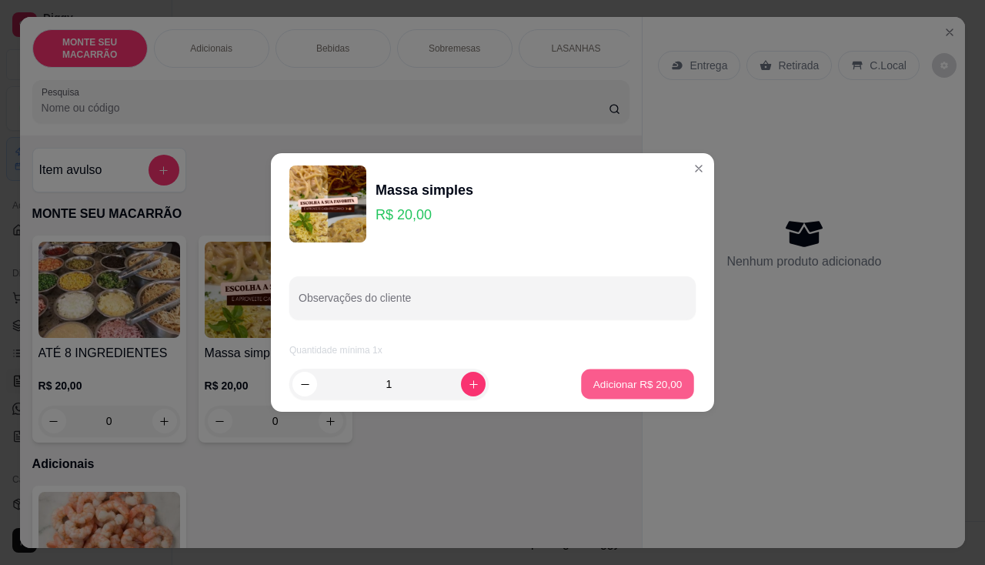
click at [614, 379] on p "Adicionar R$ 20,00" at bounding box center [637, 383] width 89 height 15
type input "1"
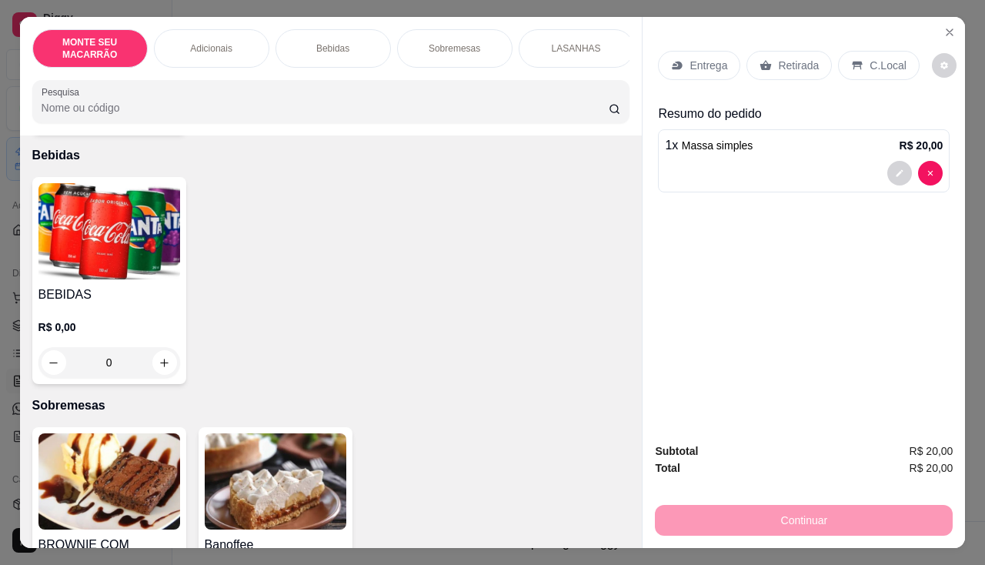
scroll to position [615, 0]
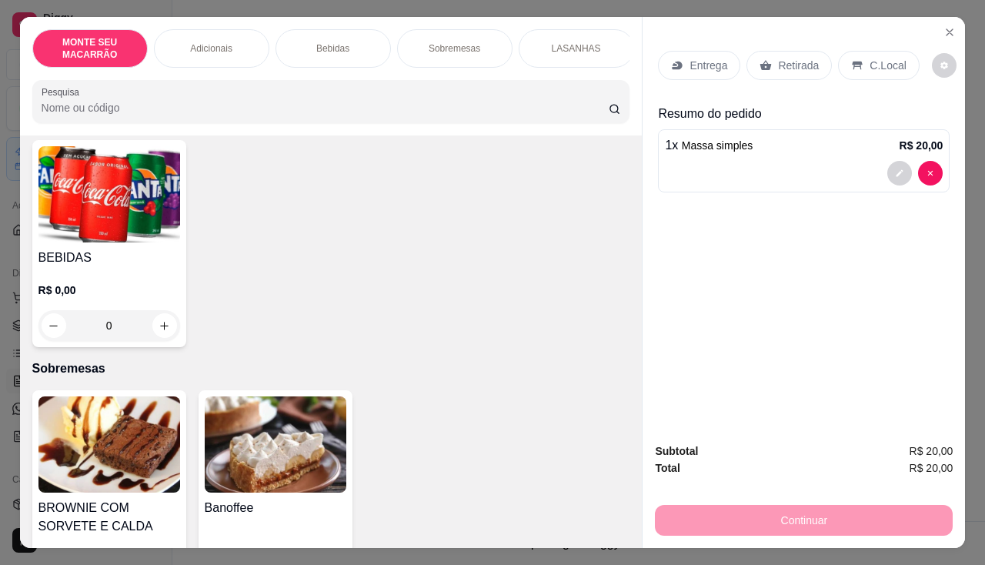
click at [112, 215] on img at bounding box center [109, 194] width 142 height 96
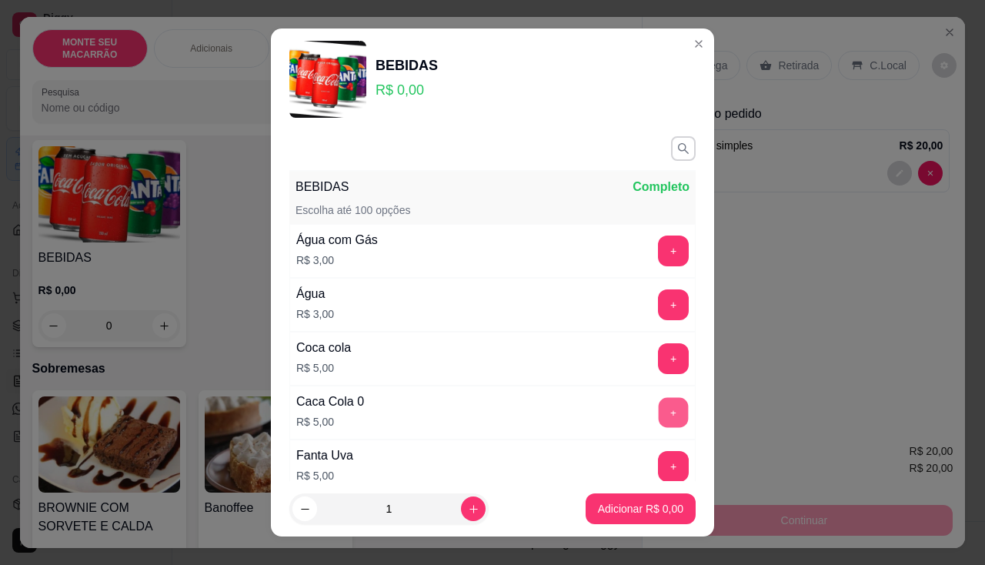
click at [658, 417] on button "+" at bounding box center [673, 412] width 30 height 30
click at [635, 510] on p "Adicionar R$ 5,00" at bounding box center [640, 508] width 85 height 15
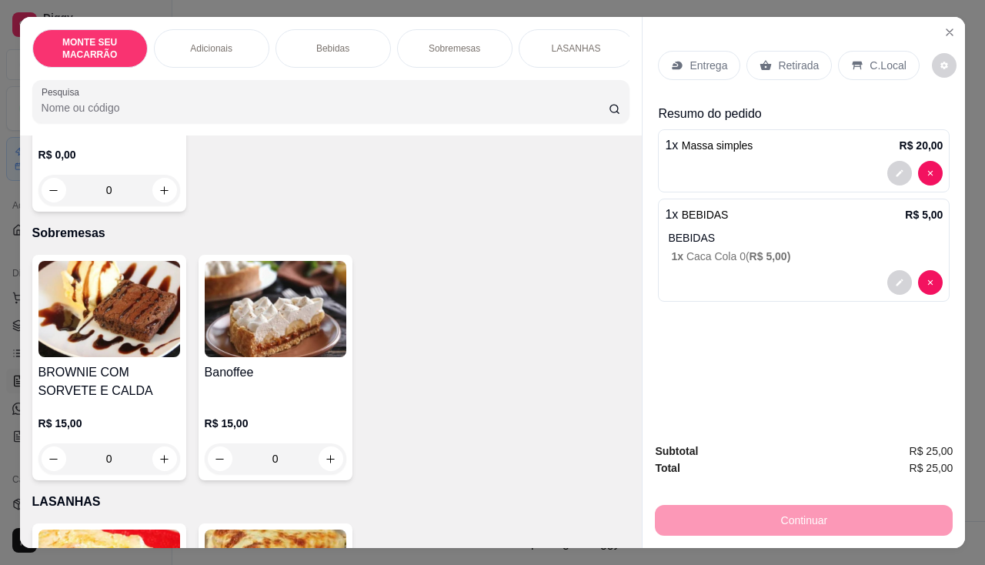
scroll to position [938, 0]
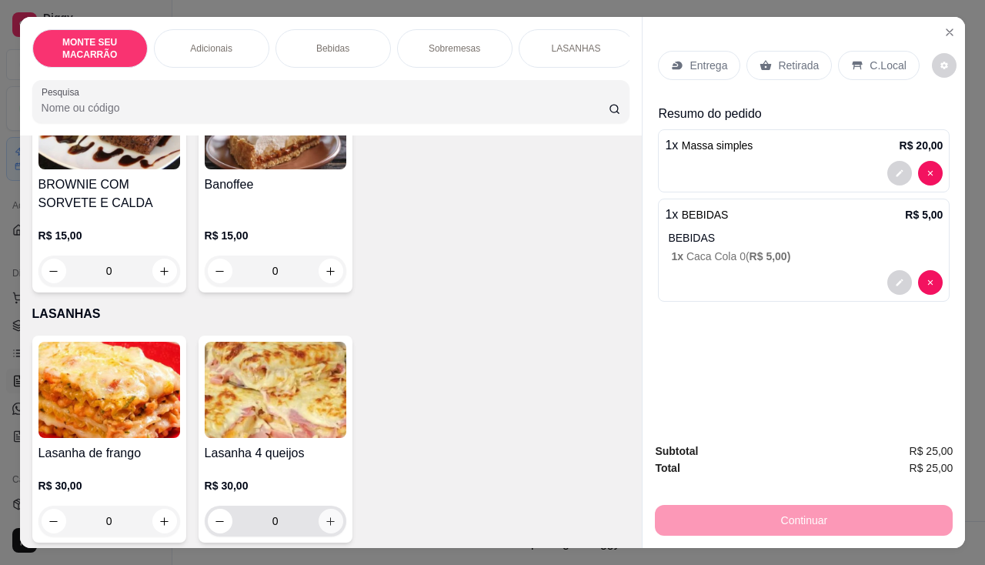
click at [326, 517] on icon "increase-product-quantity" at bounding box center [330, 521] width 8 height 8
type input "1"
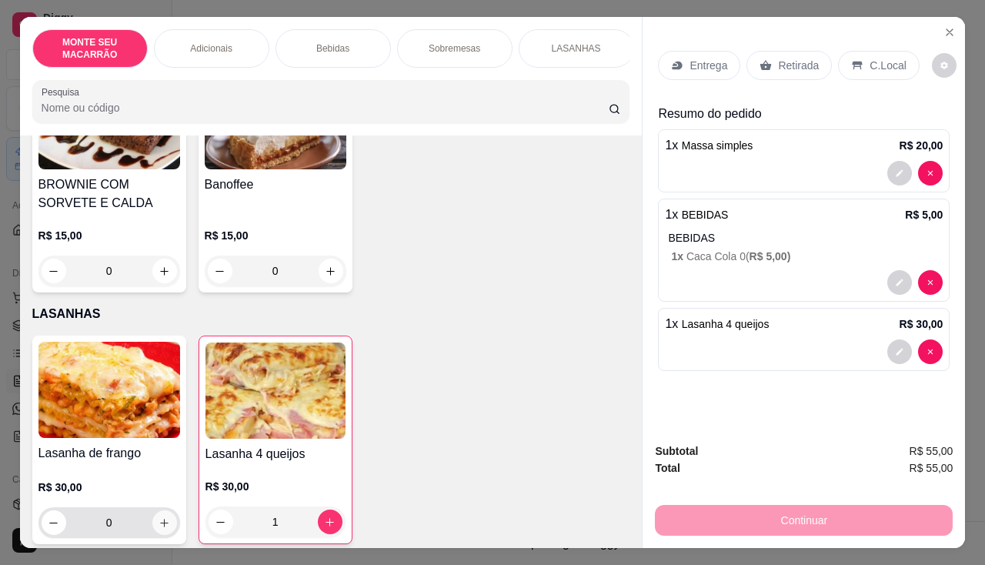
click at [155, 518] on button "increase-product-quantity" at bounding box center [164, 522] width 25 height 25
type input "1"
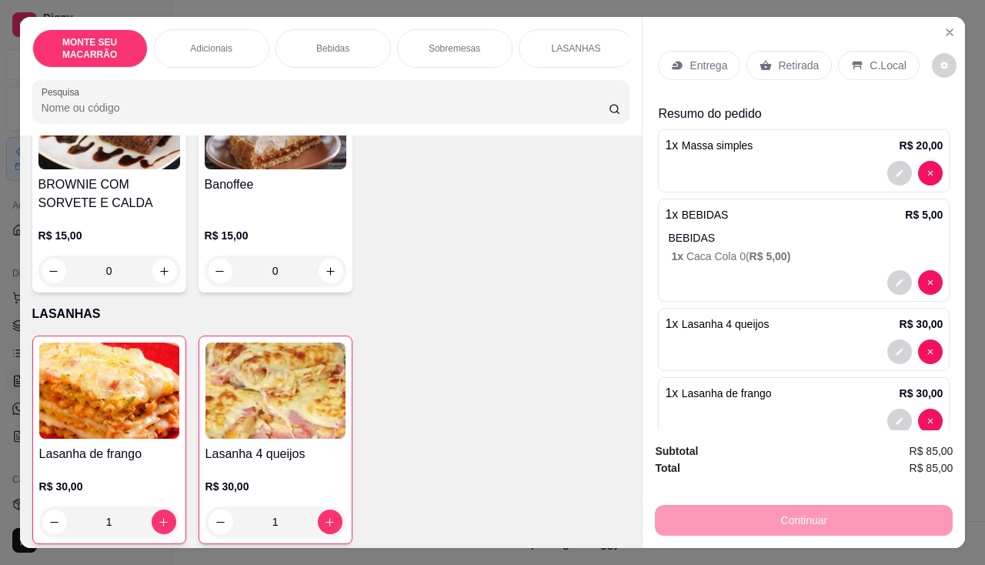
click at [790, 58] on p "Retirada" at bounding box center [798, 65] width 41 height 15
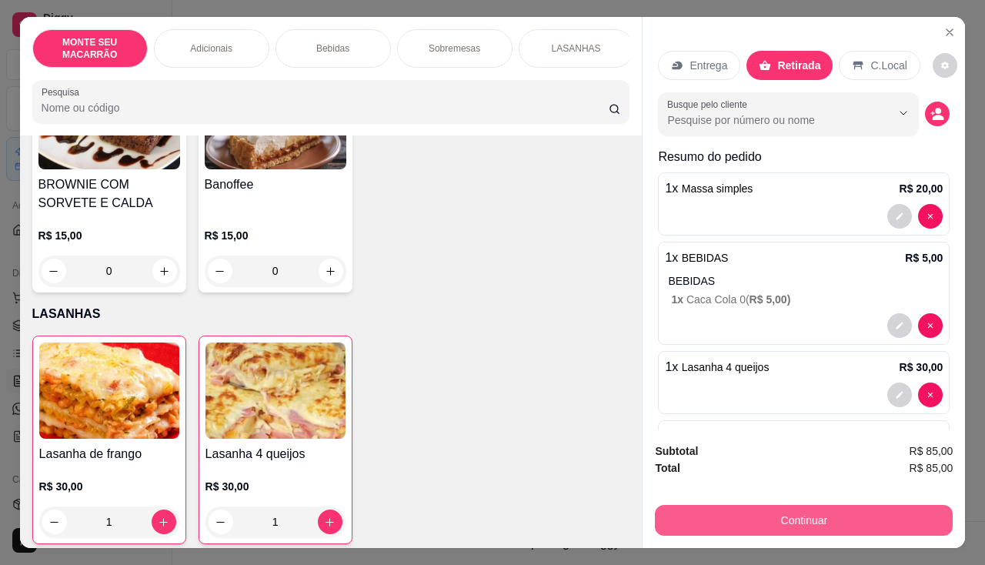
click at [781, 513] on button "Continuar" at bounding box center [804, 520] width 298 height 31
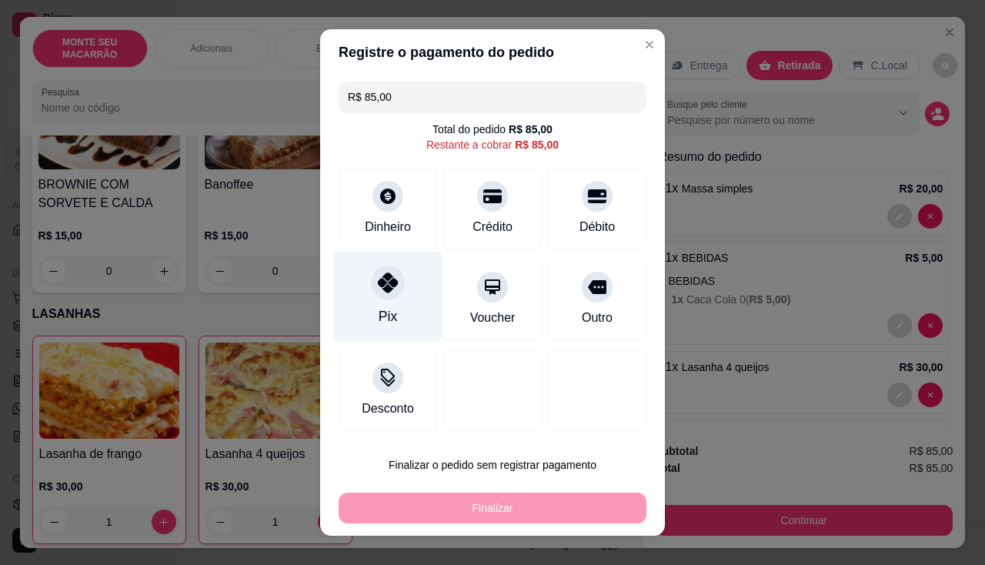
click at [382, 285] on icon at bounding box center [388, 282] width 20 height 20
type input "R$ 0,00"
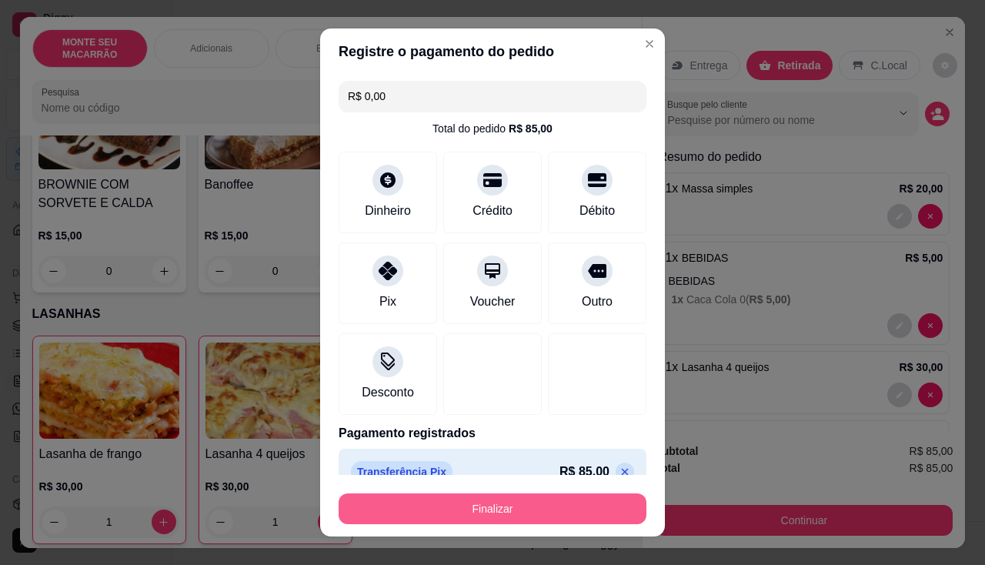
click at [531, 508] on button "Finalizar" at bounding box center [492, 508] width 308 height 31
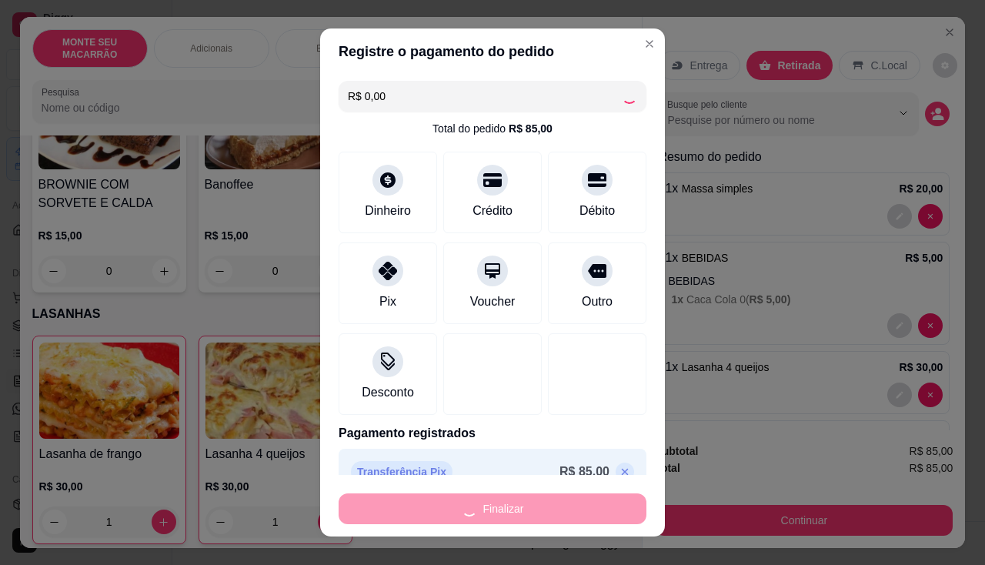
type input "0"
type input "-R$ 85,00"
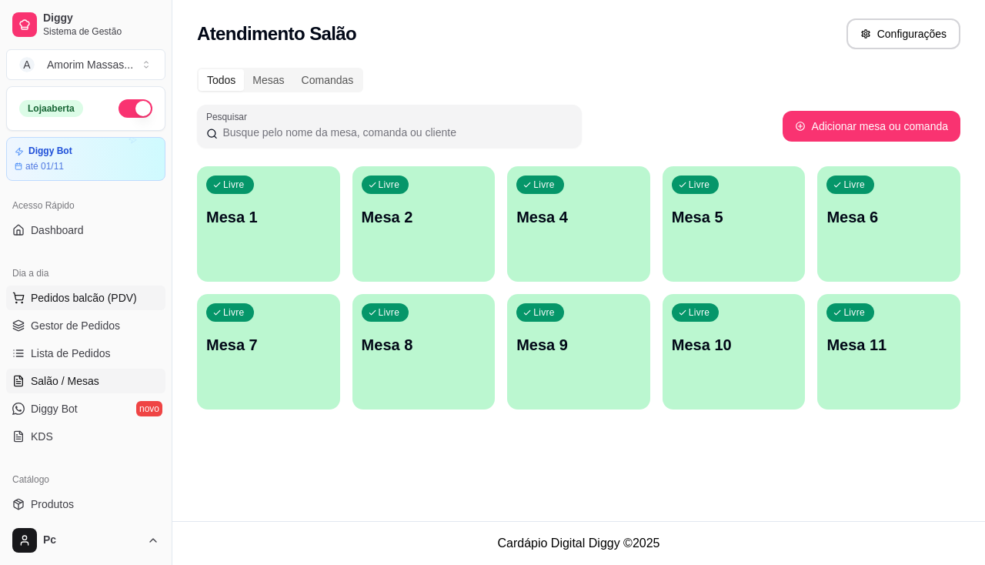
click at [75, 297] on span "Pedidos balcão (PDV)" at bounding box center [84, 297] width 106 height 15
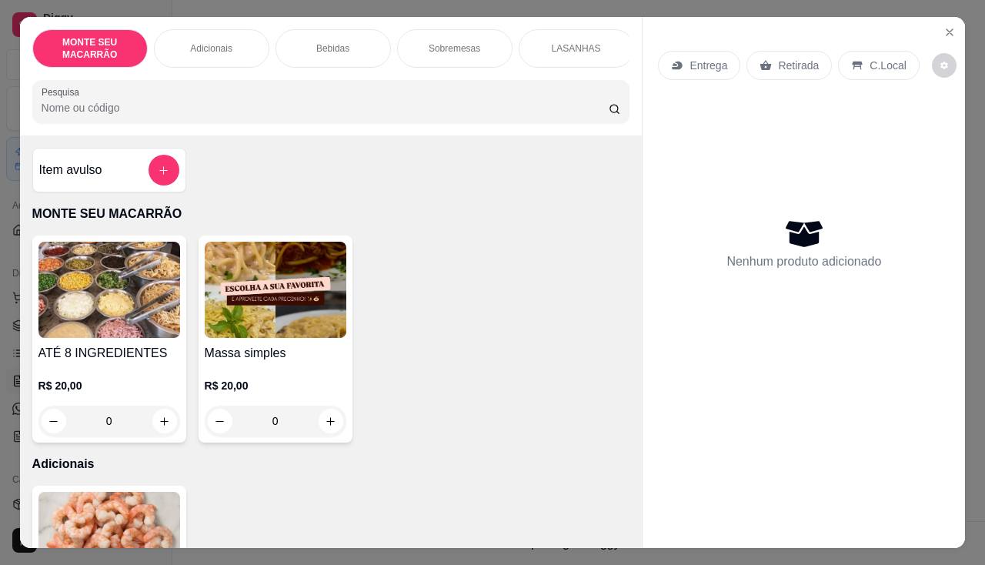
click at [312, 305] on img at bounding box center [276, 290] width 142 height 96
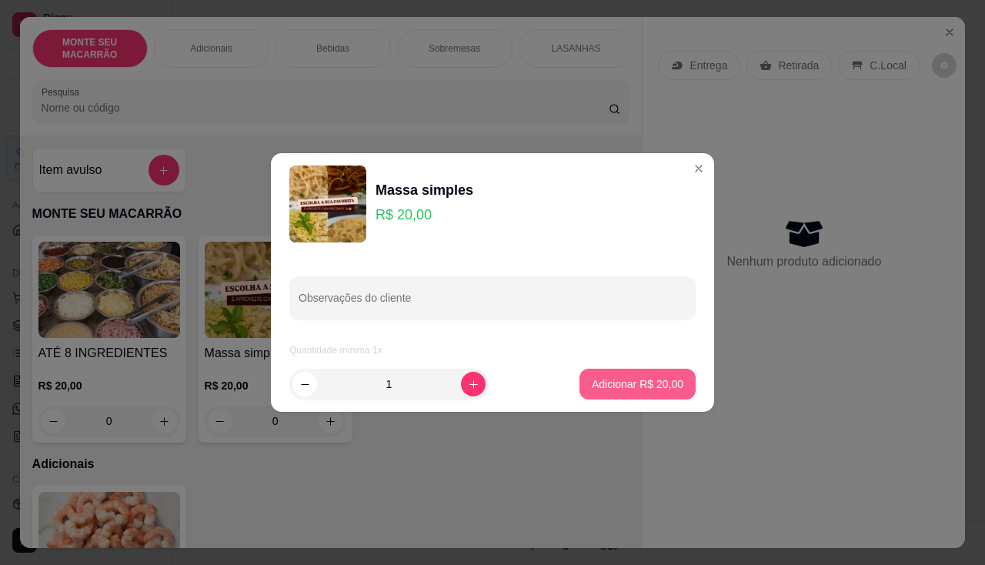
click at [672, 389] on button "Adicionar R$ 20,00" at bounding box center [637, 383] width 116 height 31
type input "1"
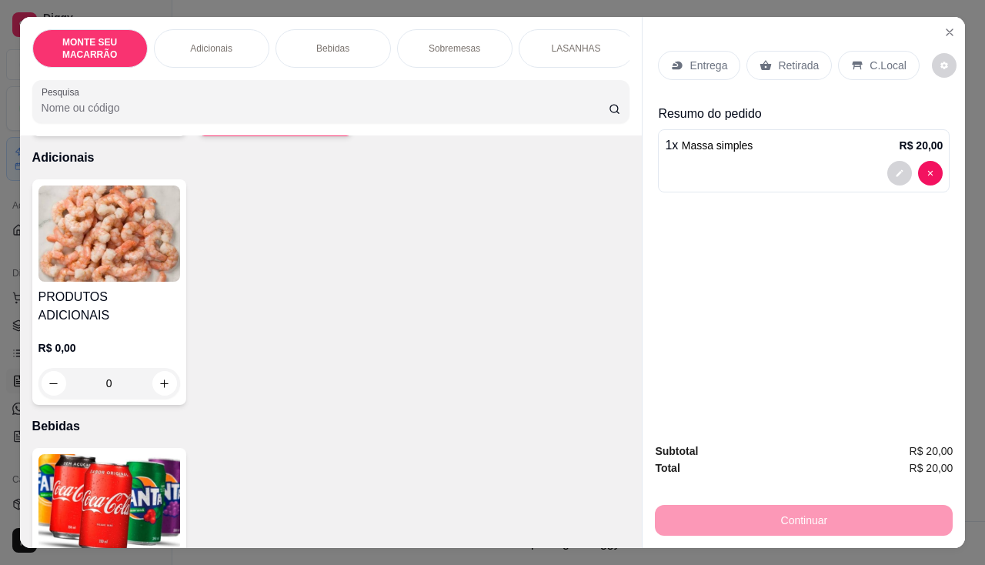
scroll to position [538, 0]
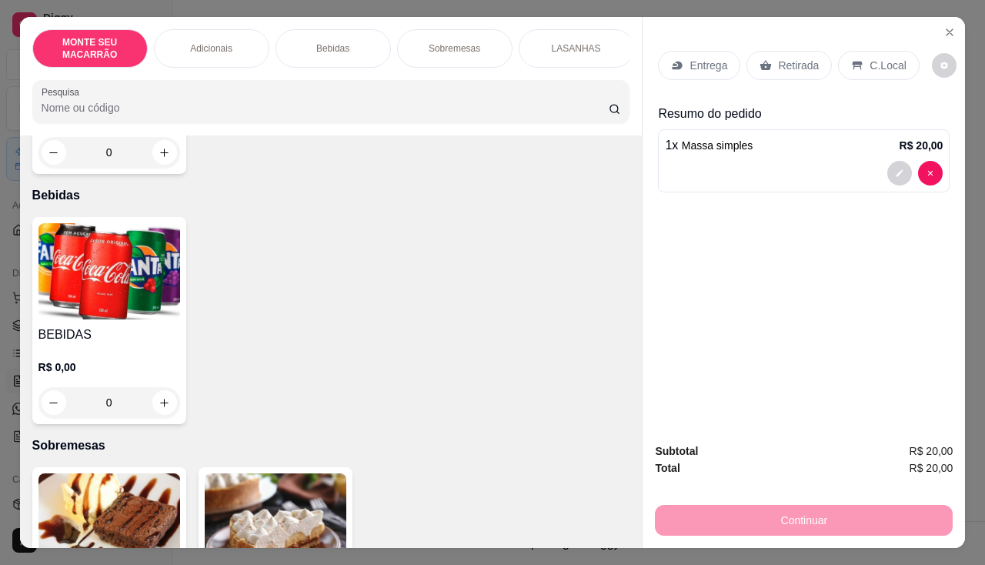
click at [122, 265] on img at bounding box center [109, 271] width 142 height 96
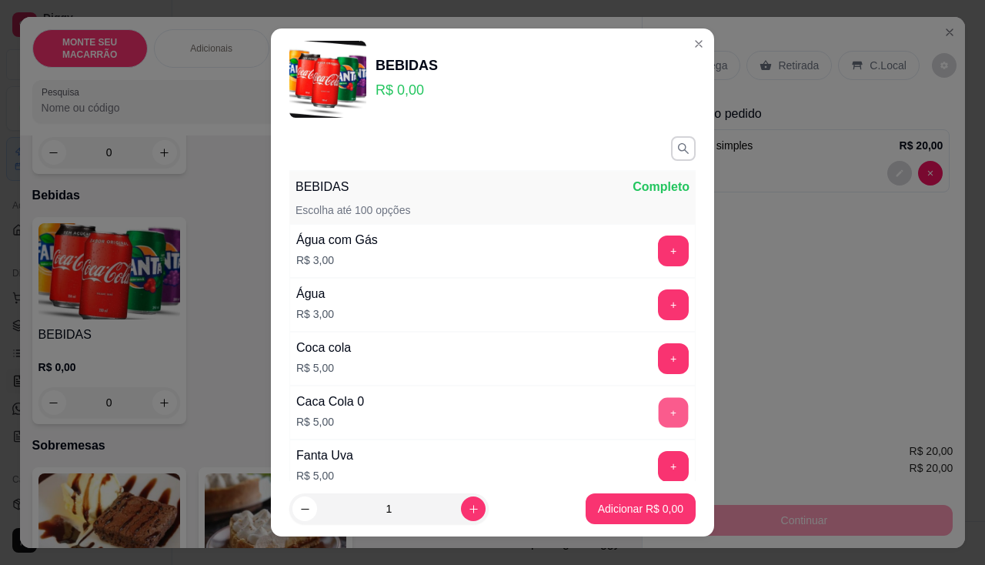
click at [658, 411] on button "+" at bounding box center [673, 412] width 30 height 30
click at [618, 512] on p "Adicionar R$ 5,00" at bounding box center [640, 508] width 85 height 15
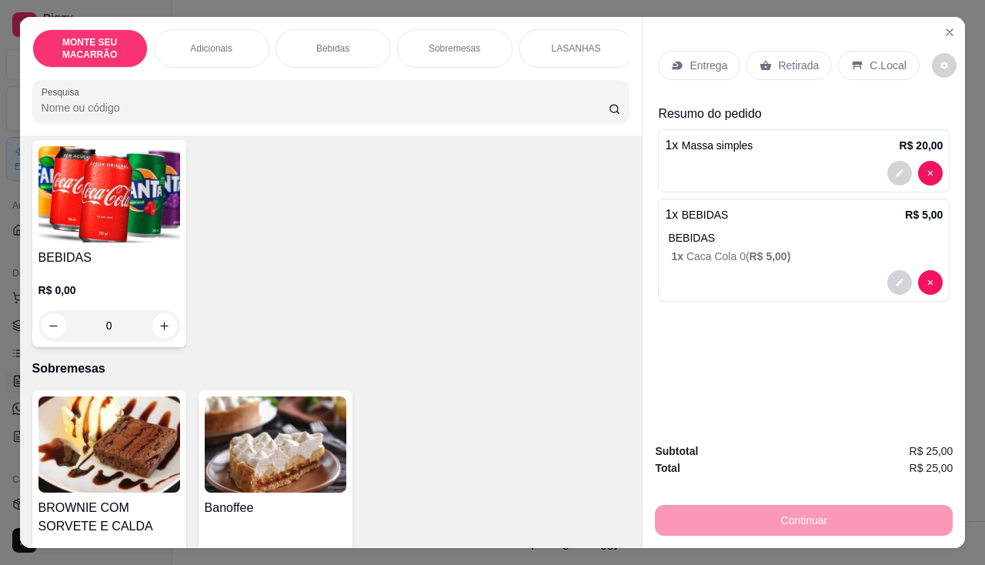
scroll to position [769, 0]
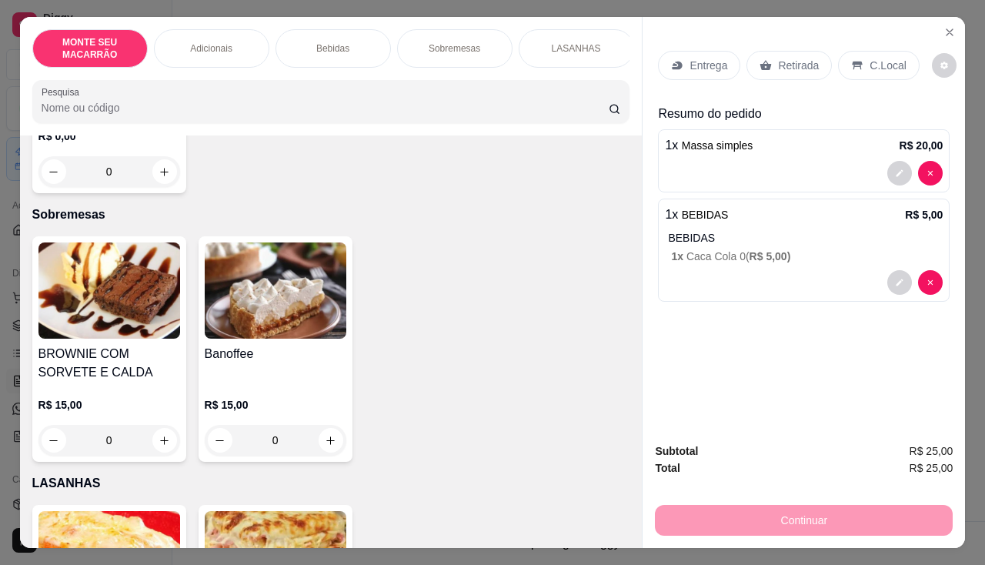
click at [291, 284] on img at bounding box center [276, 290] width 142 height 96
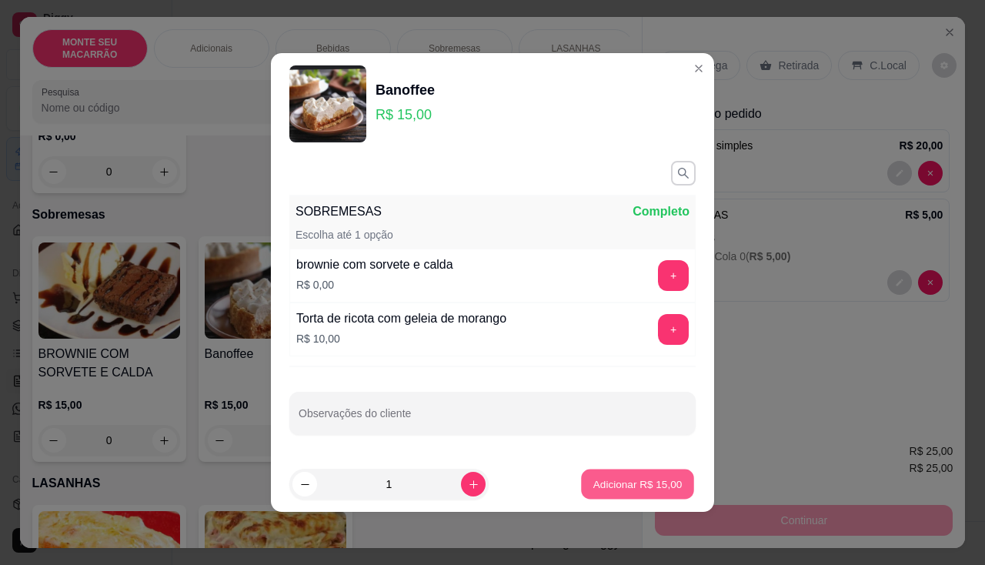
click at [628, 480] on p "Adicionar R$ 15,00" at bounding box center [637, 483] width 89 height 15
type input "1"
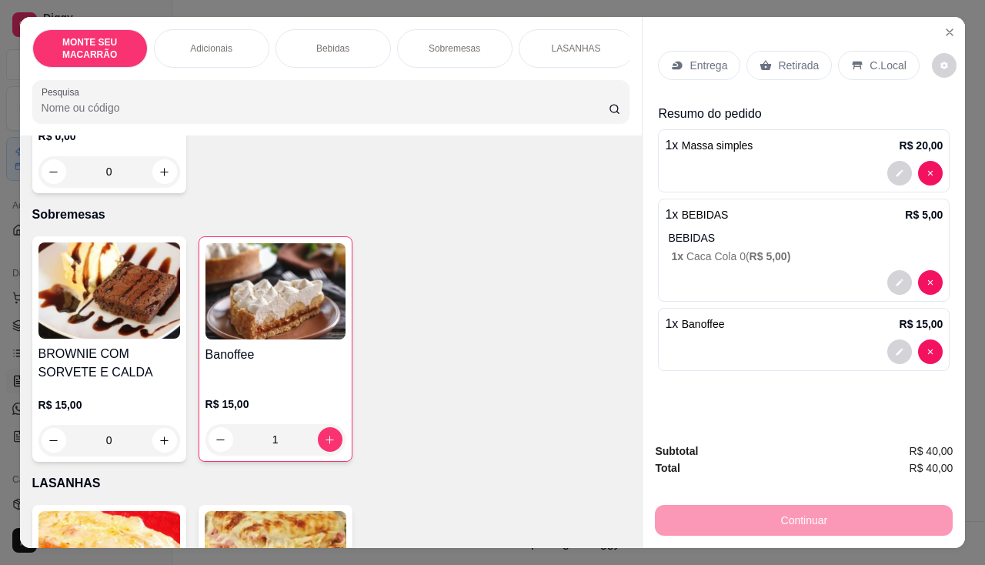
click at [789, 58] on p "Retirada" at bounding box center [798, 65] width 41 height 15
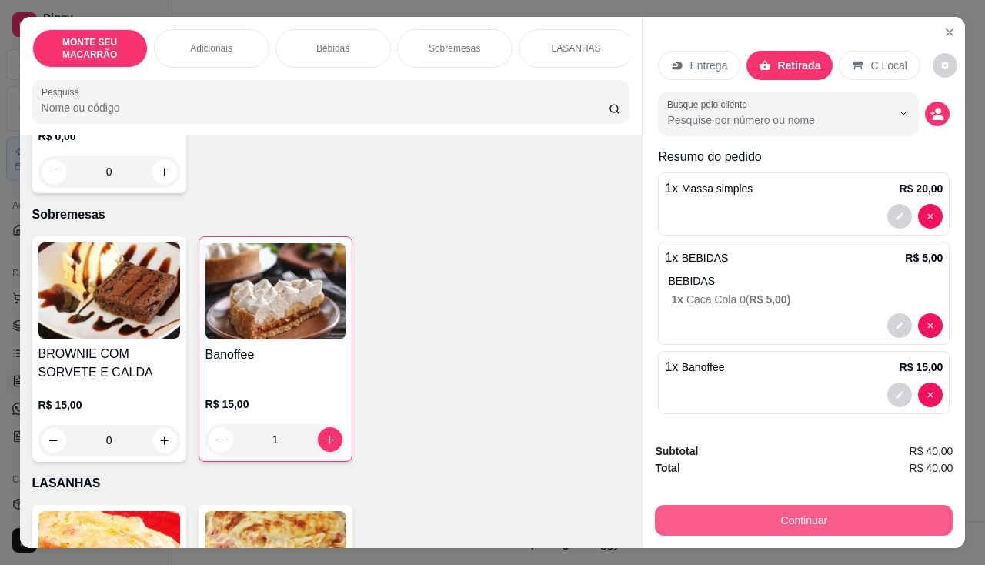
click at [794, 508] on button "Continuar" at bounding box center [804, 520] width 298 height 31
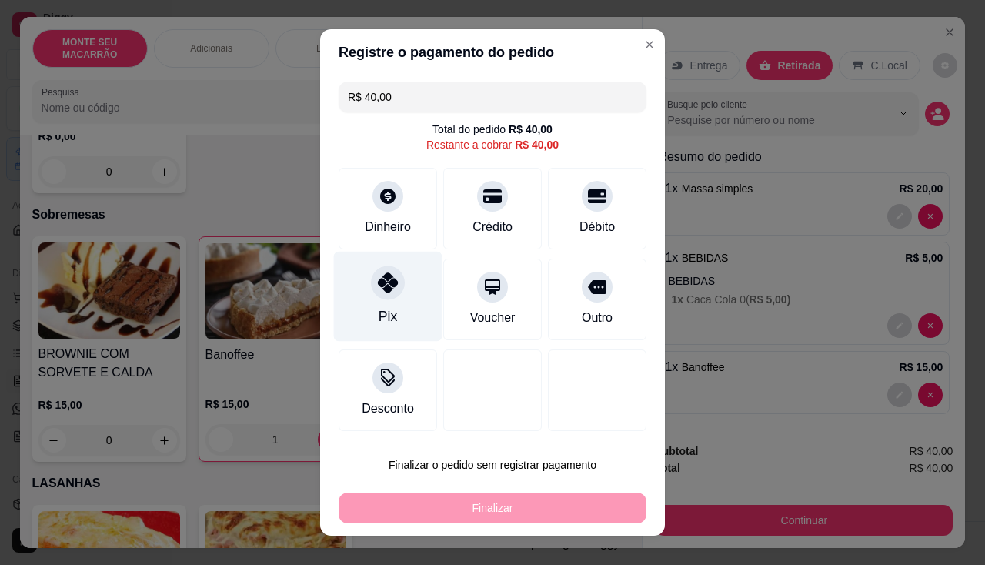
click at [384, 285] on icon at bounding box center [388, 282] width 20 height 20
type input "R$ 0,00"
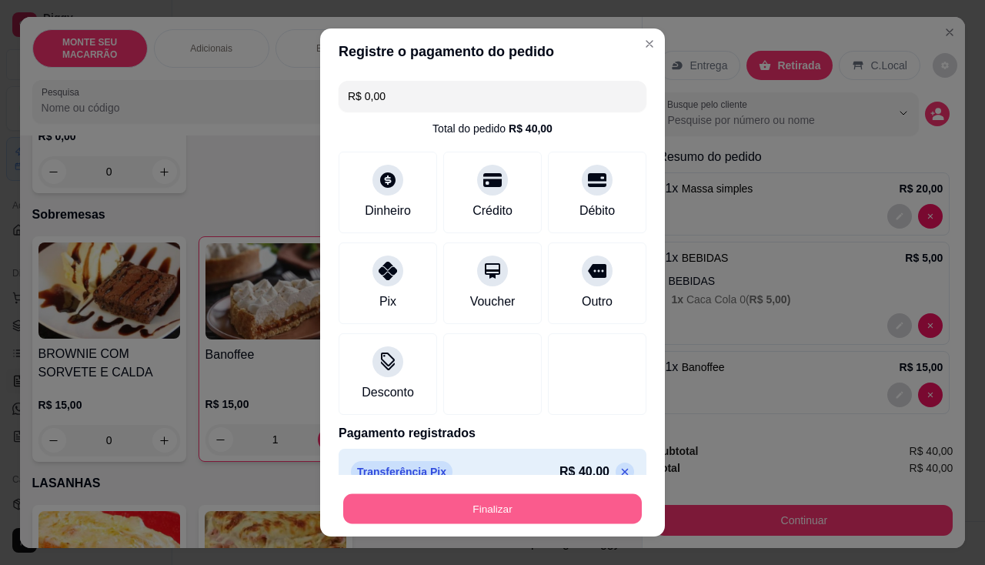
click at [519, 499] on button "Finalizar" at bounding box center [492, 509] width 298 height 30
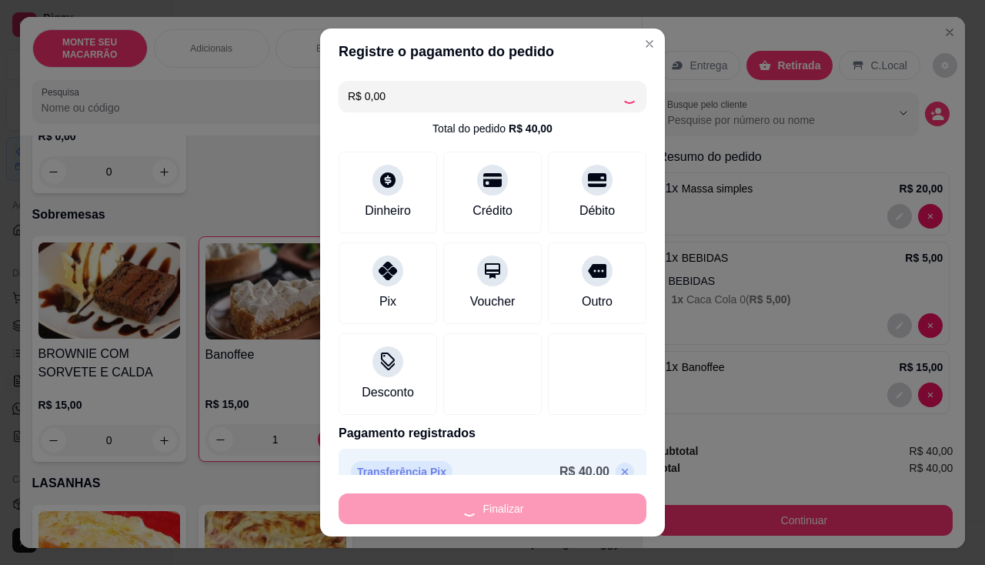
type input "0"
type input "-R$ 40,00"
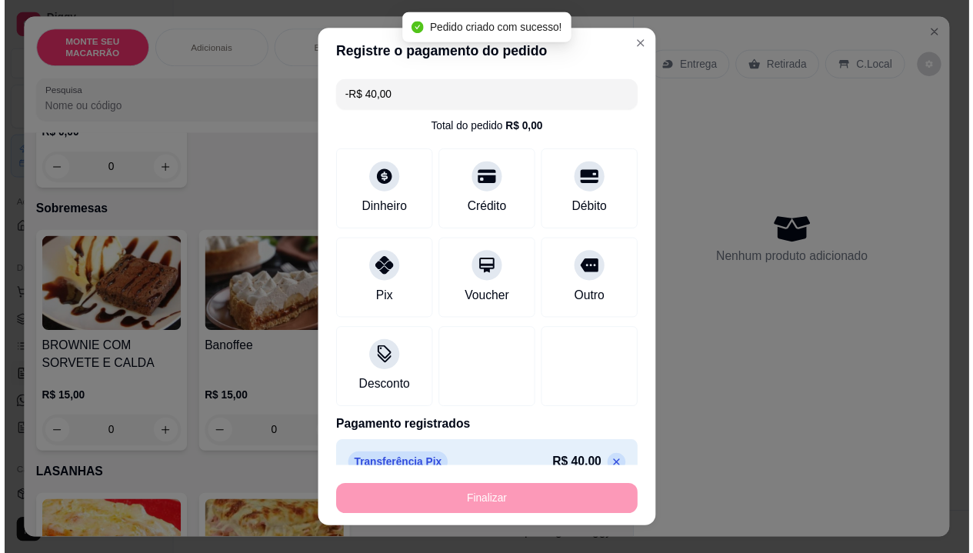
scroll to position [768, 0]
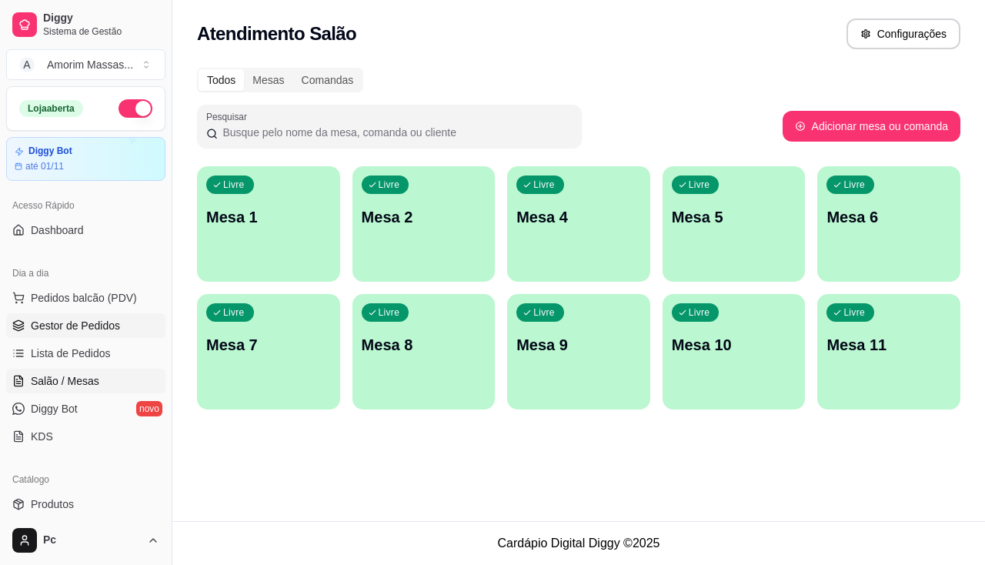
click at [51, 332] on span "Gestor de Pedidos" at bounding box center [75, 325] width 89 height 15
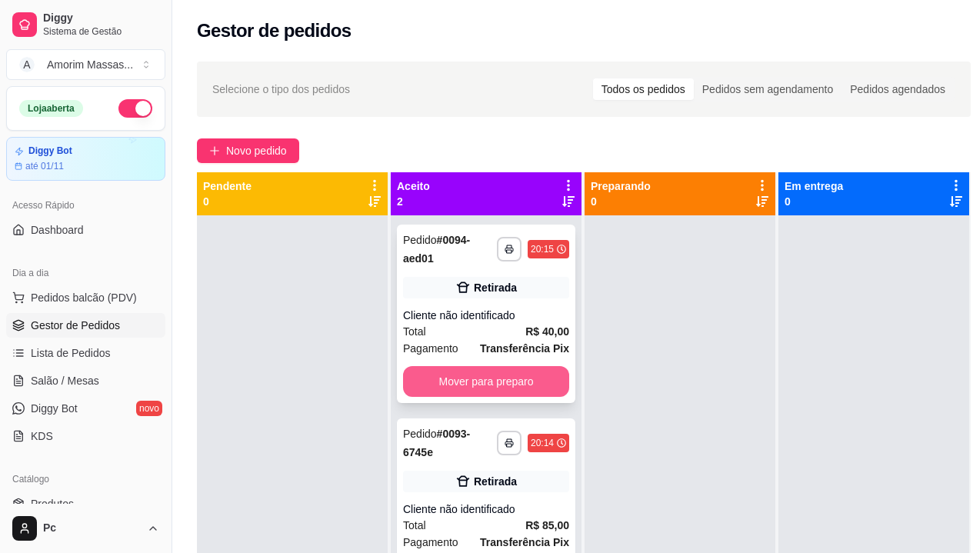
click at [475, 375] on button "Mover para preparo" at bounding box center [486, 381] width 166 height 31
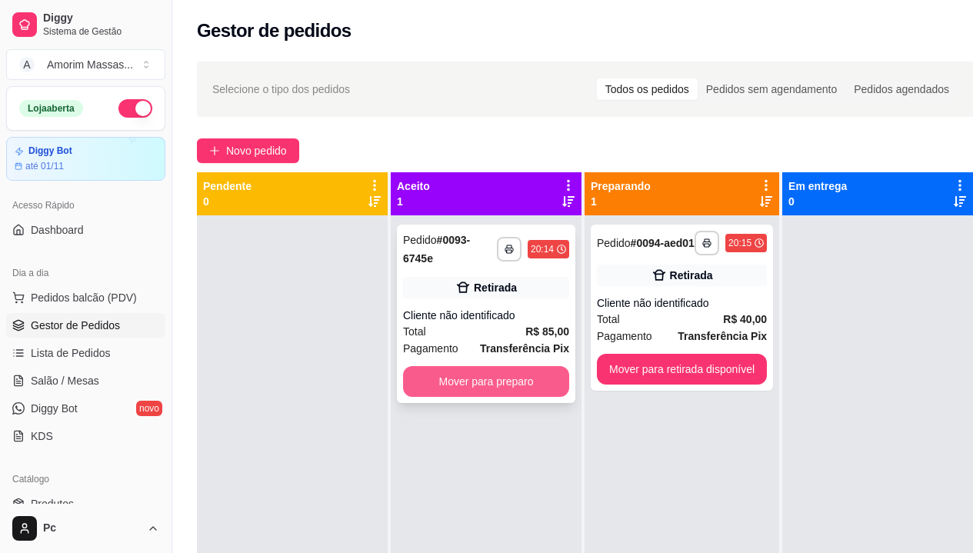
click at [481, 375] on button "Mover para preparo" at bounding box center [486, 381] width 166 height 31
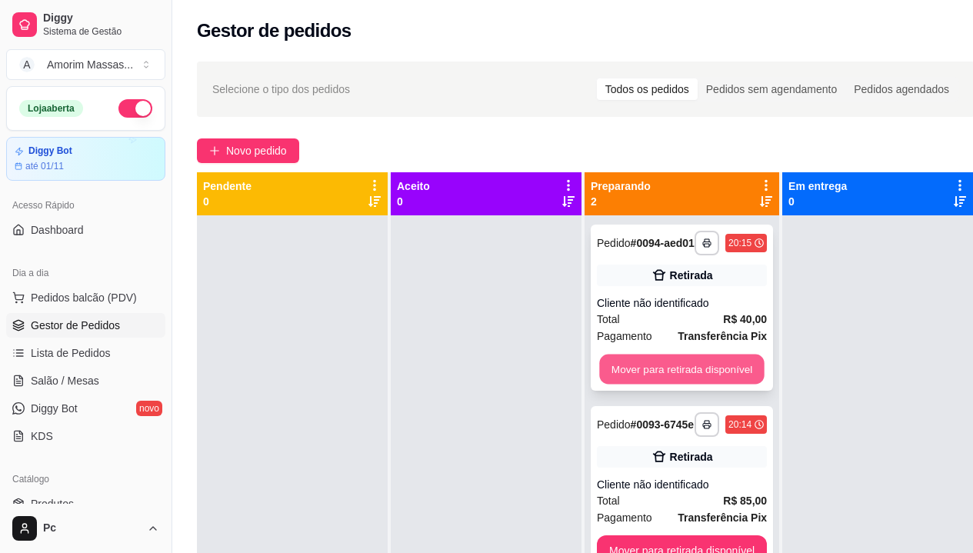
click at [694, 366] on button "Mover para retirada disponível" at bounding box center [681, 370] width 165 height 30
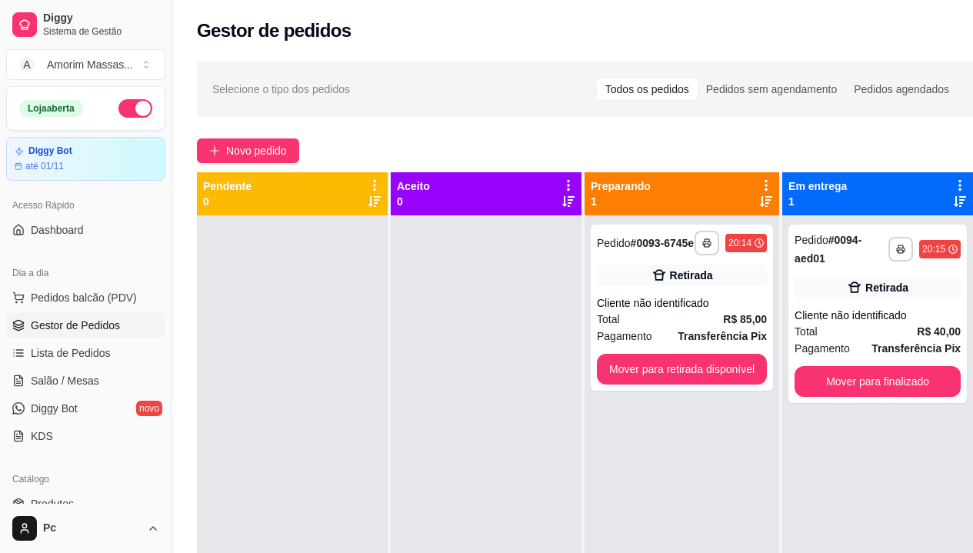
click at [782, 365] on div "**********" at bounding box center [877, 491] width 191 height 553
click at [725, 385] on button "Mover para retirada disponível" at bounding box center [682, 369] width 170 height 31
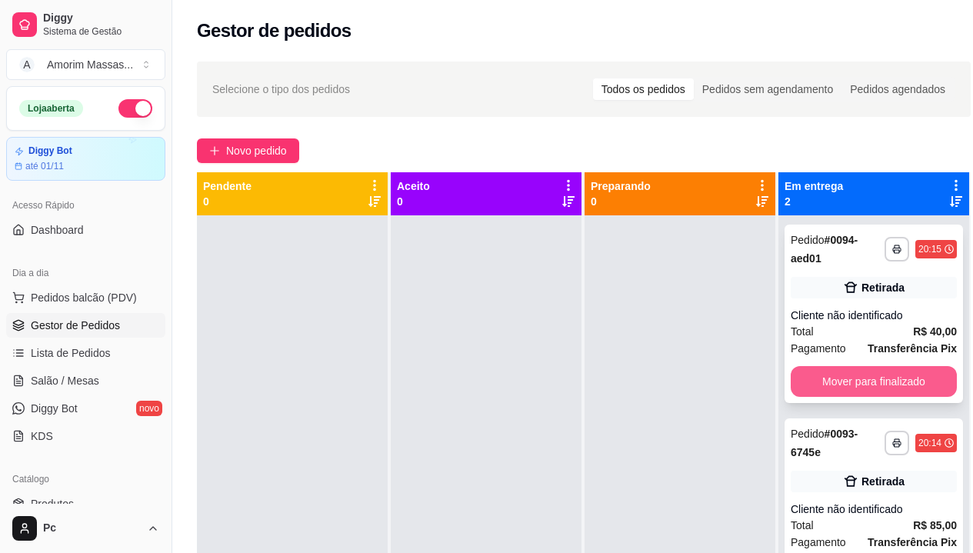
click at [875, 382] on button "Mover para finalizado" at bounding box center [874, 381] width 166 height 31
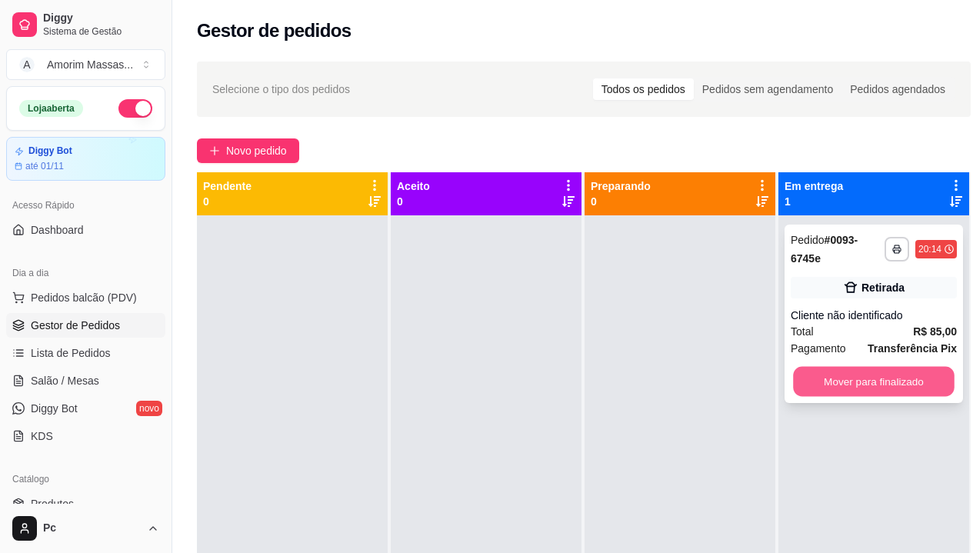
click at [875, 385] on button "Mover para finalizado" at bounding box center [874, 382] width 162 height 30
